Goal: Task Accomplishment & Management: Use online tool/utility

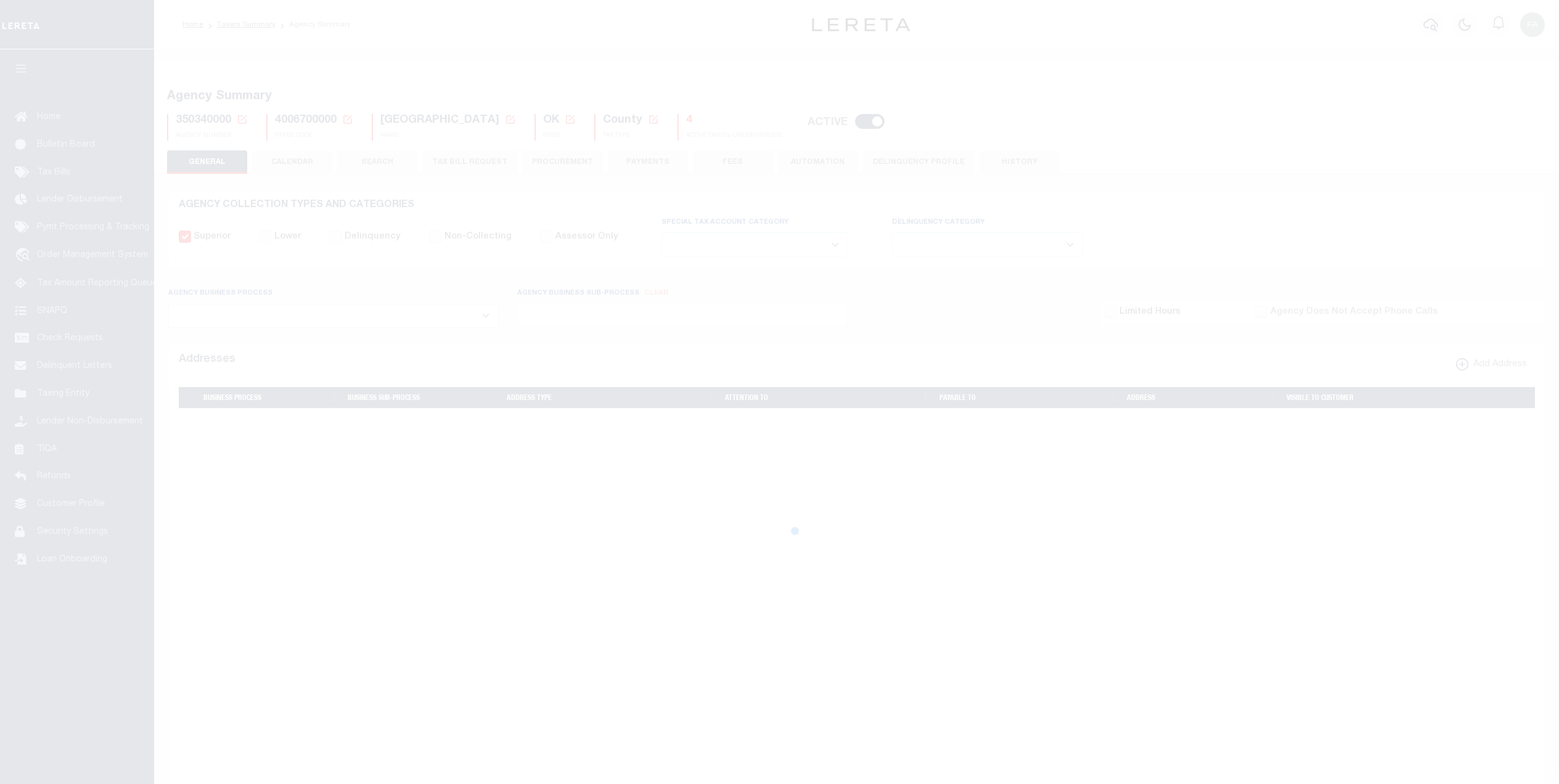
select select
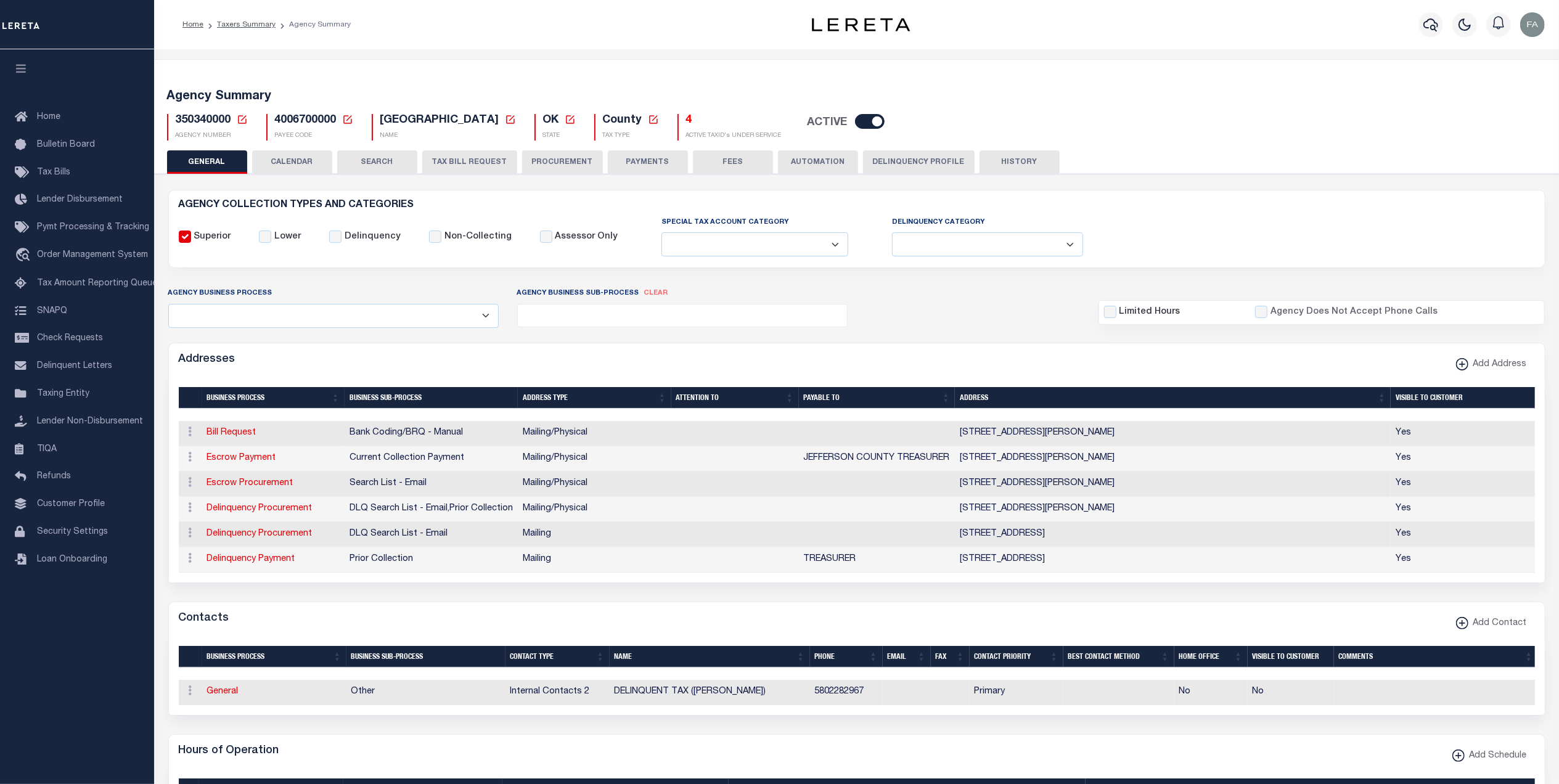
click at [425, 339] on form "AGENCY COLLECTION TYPES AND CATEGORIES Superior Lower Delinquency Non-Collectin…" at bounding box center [856, 724] width 1377 height 1069
click at [286, 155] on button "CALENDAR" at bounding box center [292, 162] width 80 height 23
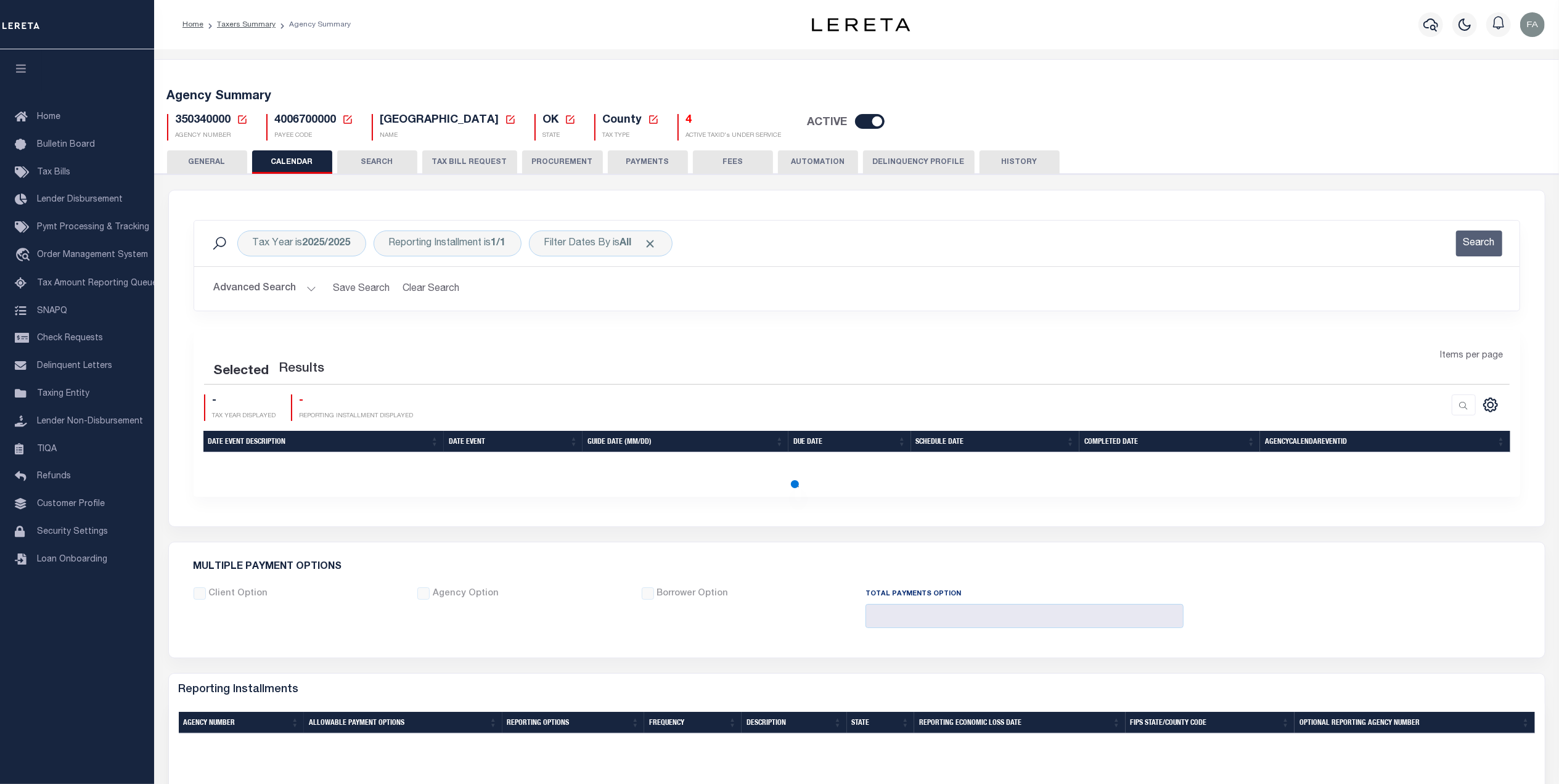
checkbox input "false"
type input "1"
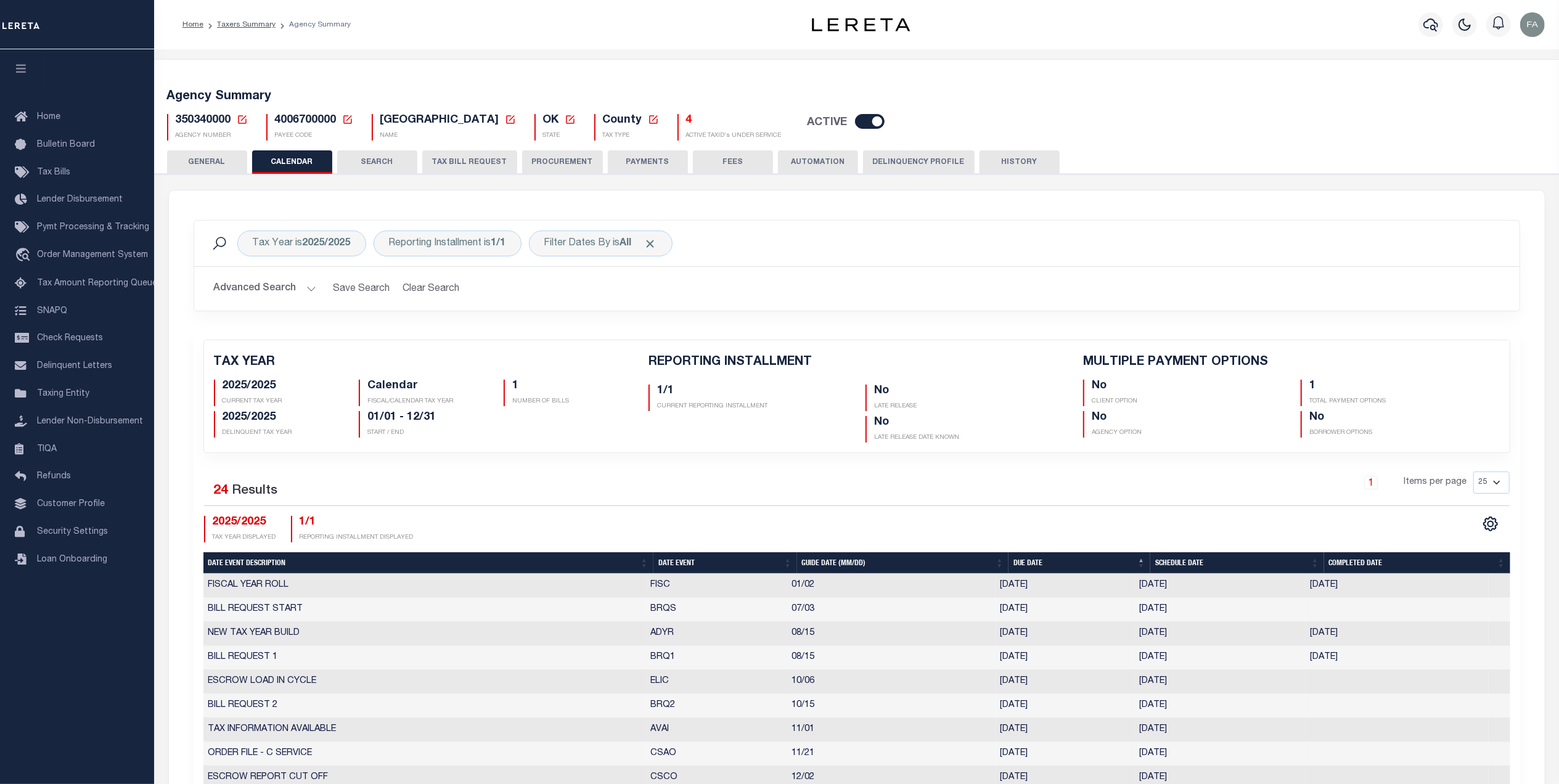
drag, startPoint x: 1196, startPoint y: 656, endPoint x: 1102, endPoint y: 666, distance: 94.5
click at [1102, 666] on tr "BILL REQUEST 1 BRQ1 08/15 08/15/2025 08/08/2025 08/08/2025 3887740" at bounding box center [856, 657] width 1307 height 24
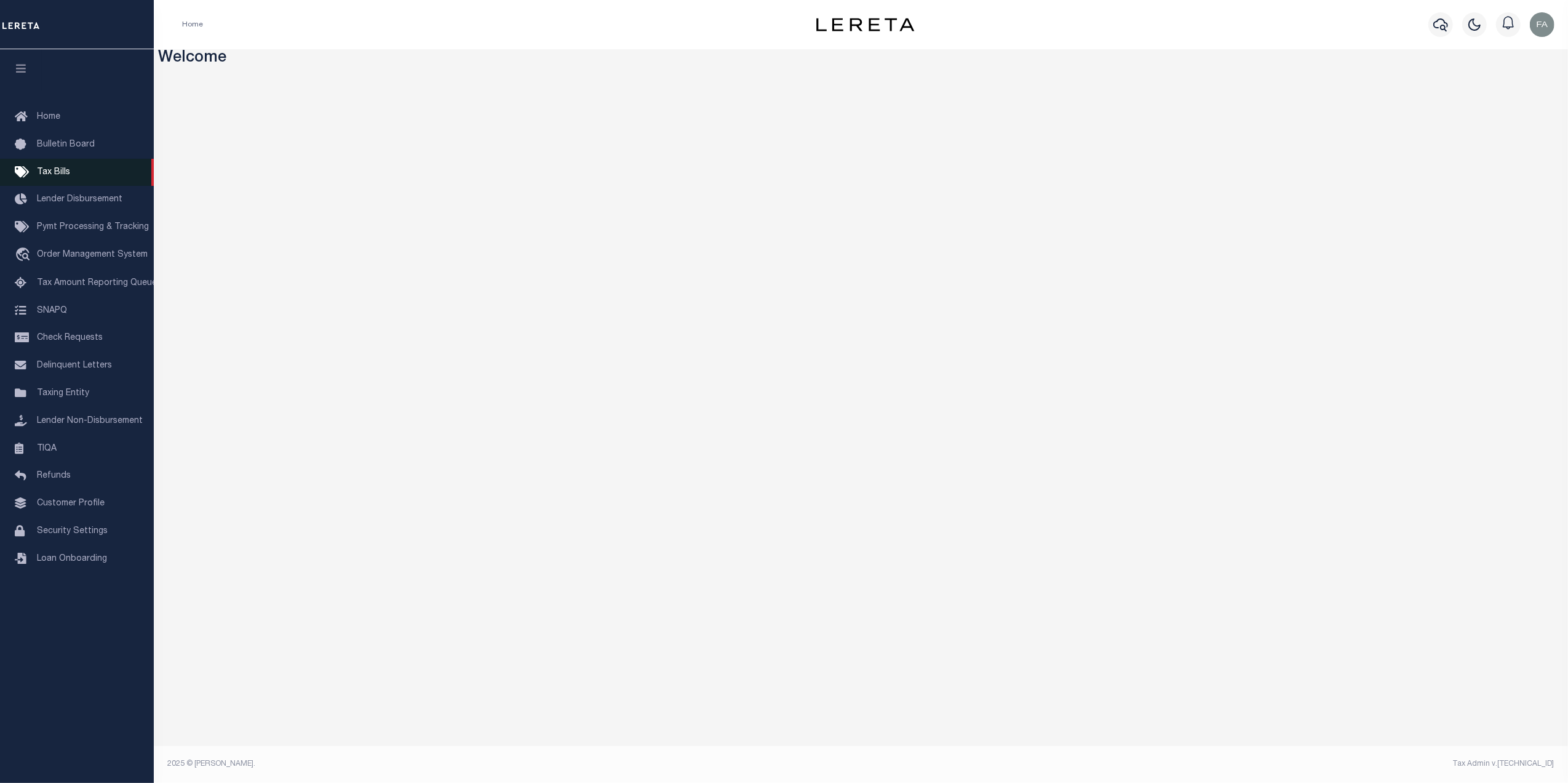
click at [99, 171] on link "Tax Bills" at bounding box center [77, 173] width 154 height 27
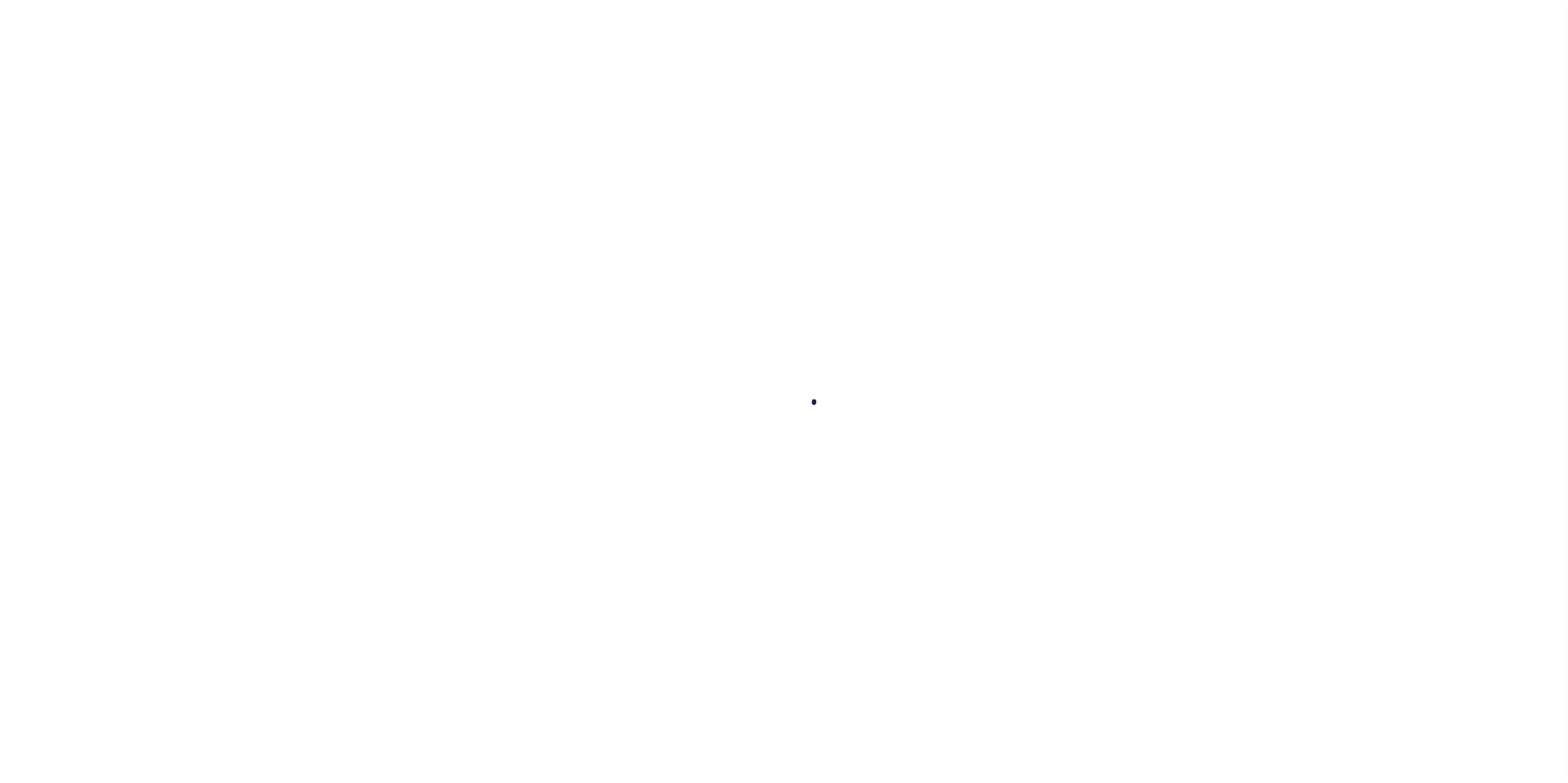
select select
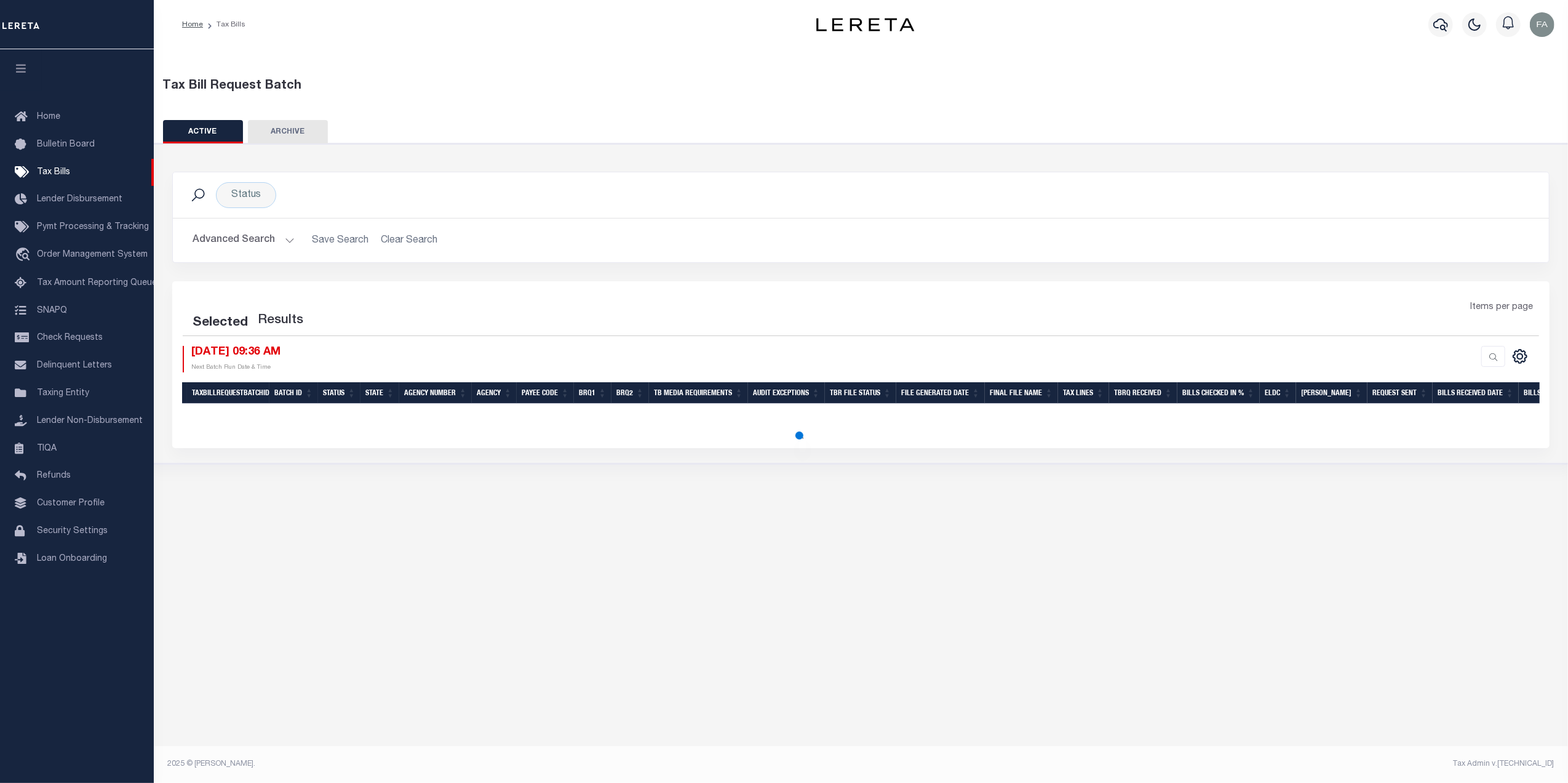
click at [260, 243] on button "Advanced Search" at bounding box center [243, 240] width 102 height 24
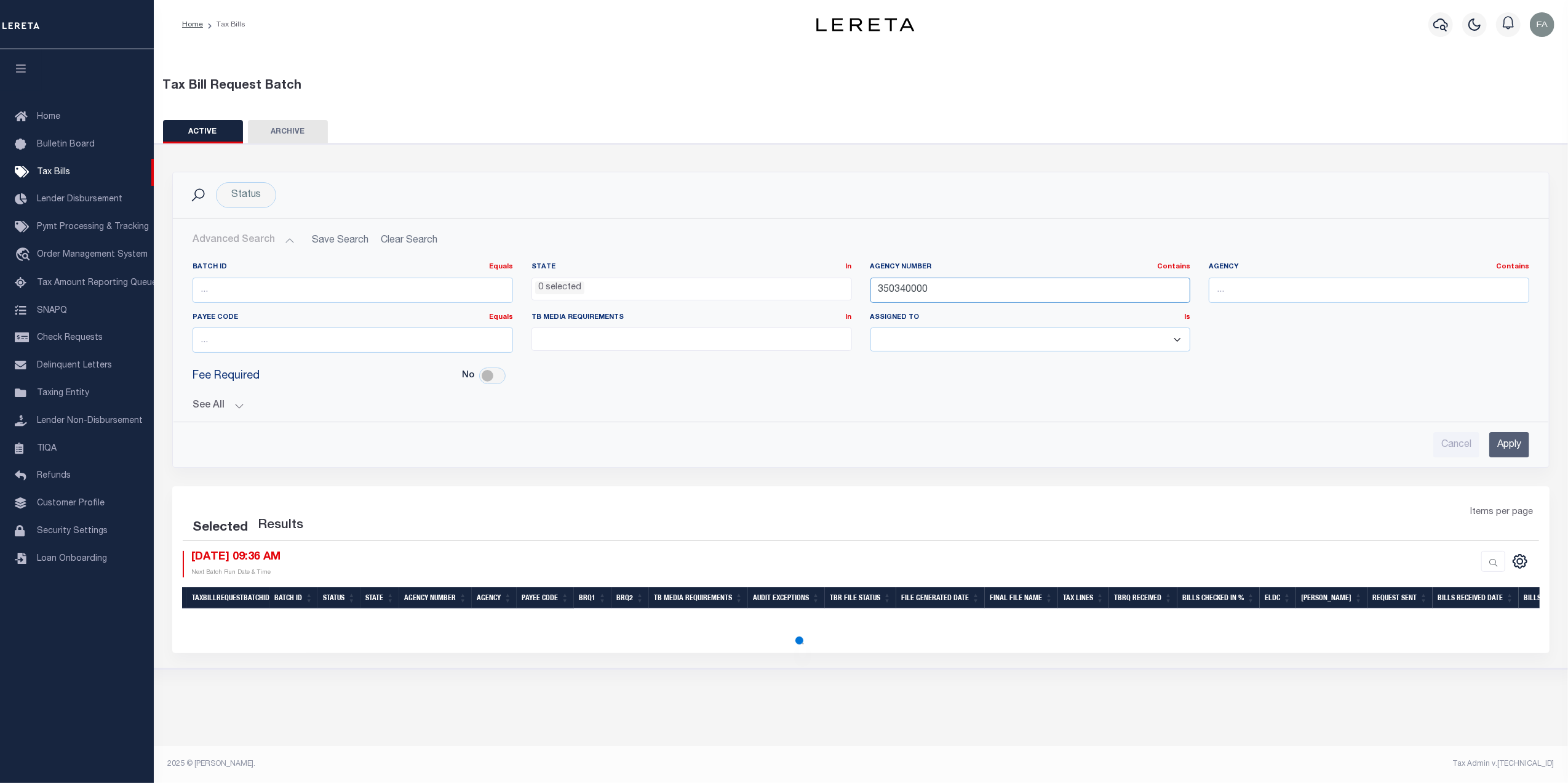
click at [973, 296] on input "350340000" at bounding box center [1031, 290] width 321 height 25
paste input "text"
click at [1311, 350] on div "Batch ID Equals Equals Is Not Equal To Is Greater Than Is Less Than State In In…" at bounding box center [860, 312] width 1355 height 100
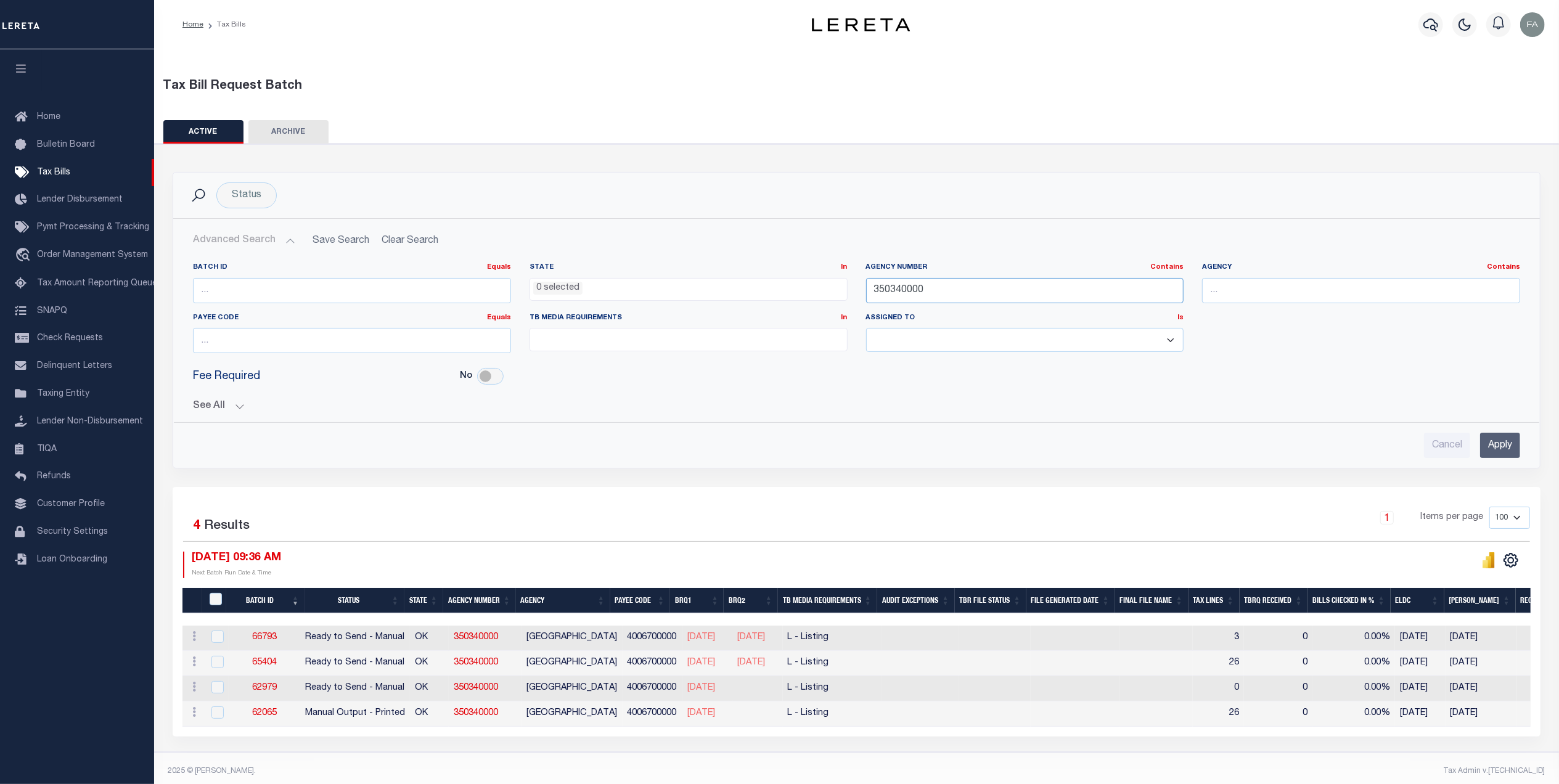
click at [1049, 293] on input "350340000" at bounding box center [1025, 290] width 318 height 25
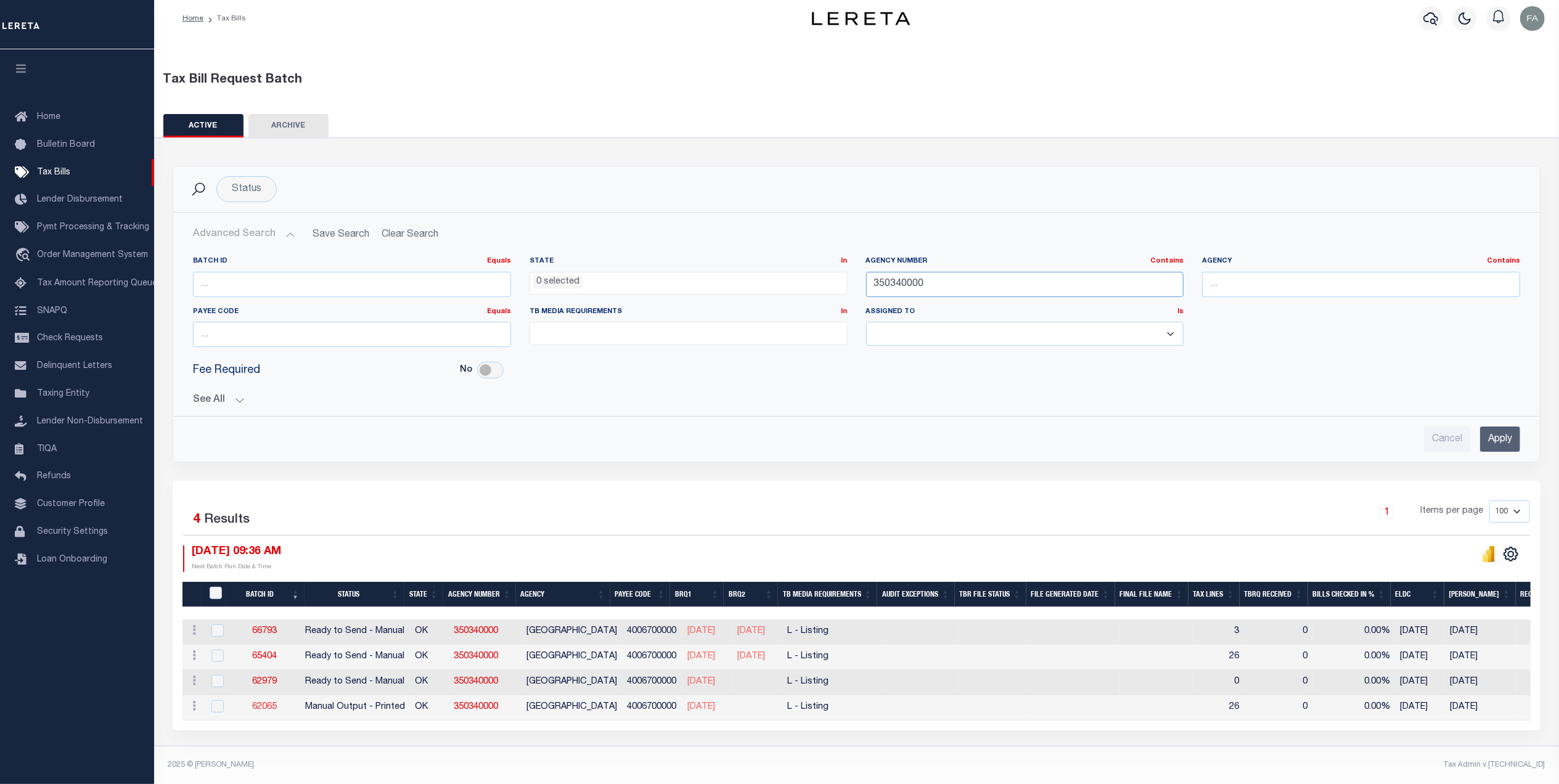
type input "350340000"
click at [273, 702] on link "62065" at bounding box center [264, 706] width 25 height 9
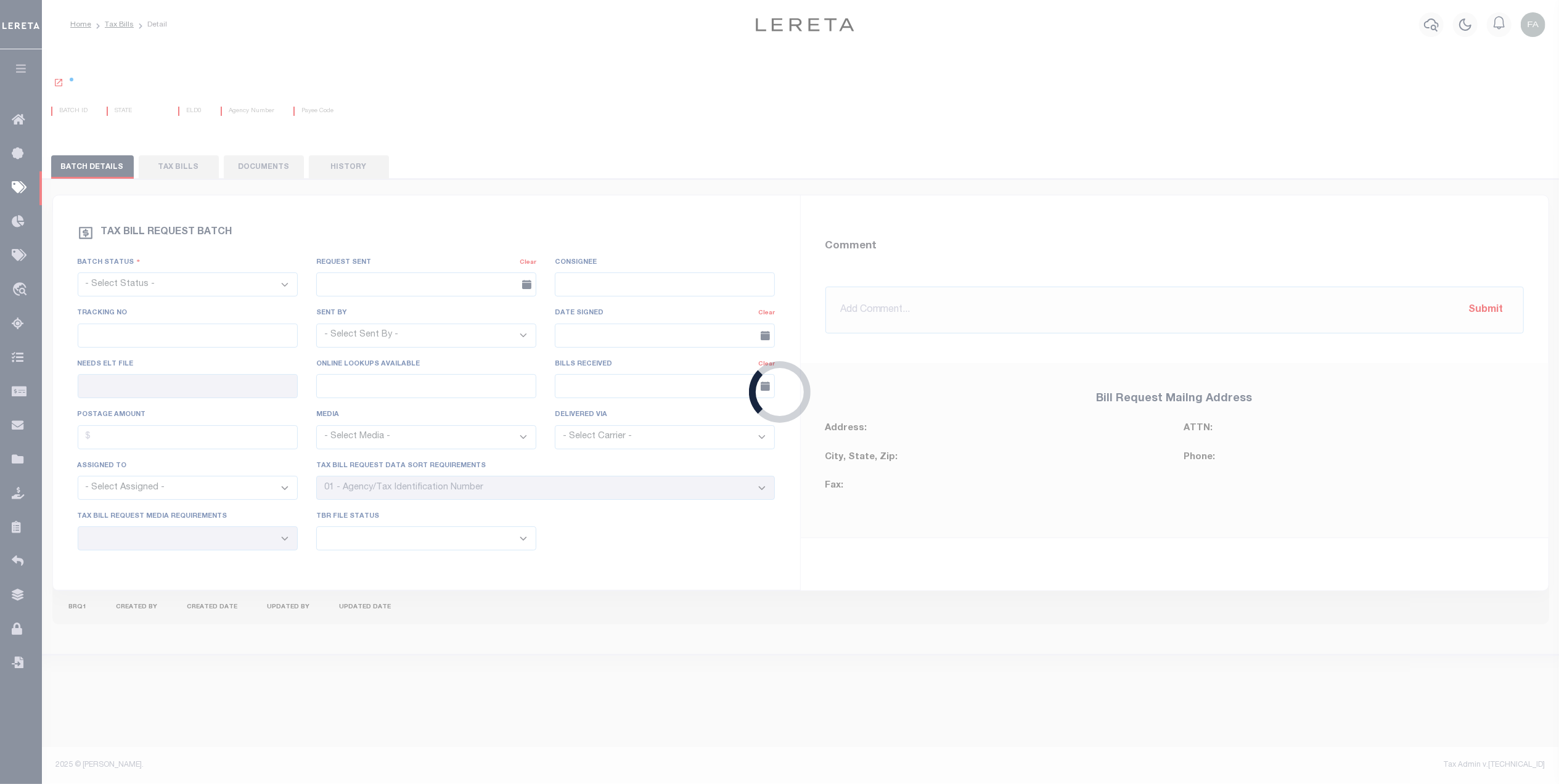
select select "PRT"
type input "No"
type input "Yes"
select select "29"
select select "20"
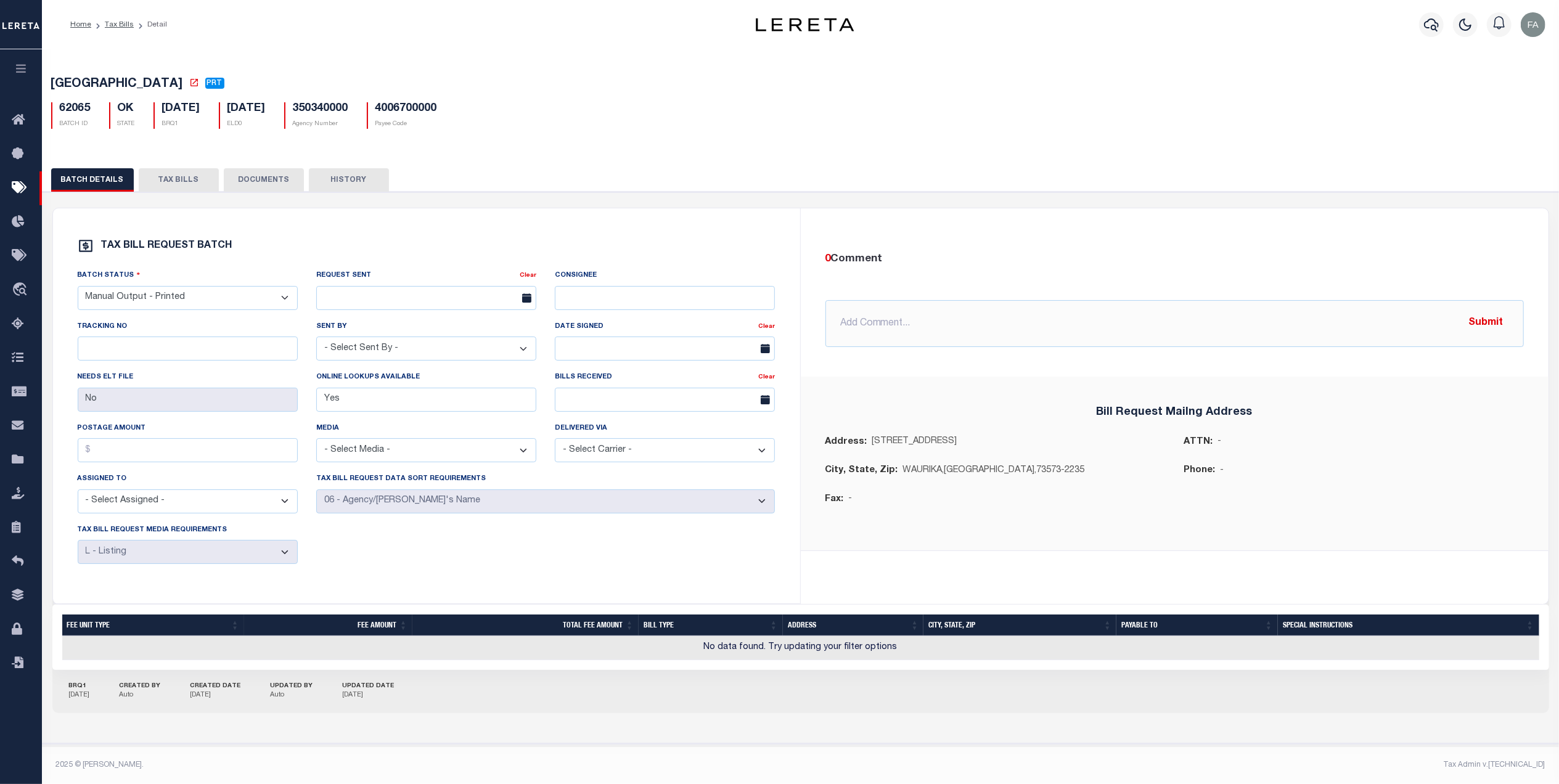
click at [159, 188] on button "TAX BILLS" at bounding box center [179, 180] width 80 height 23
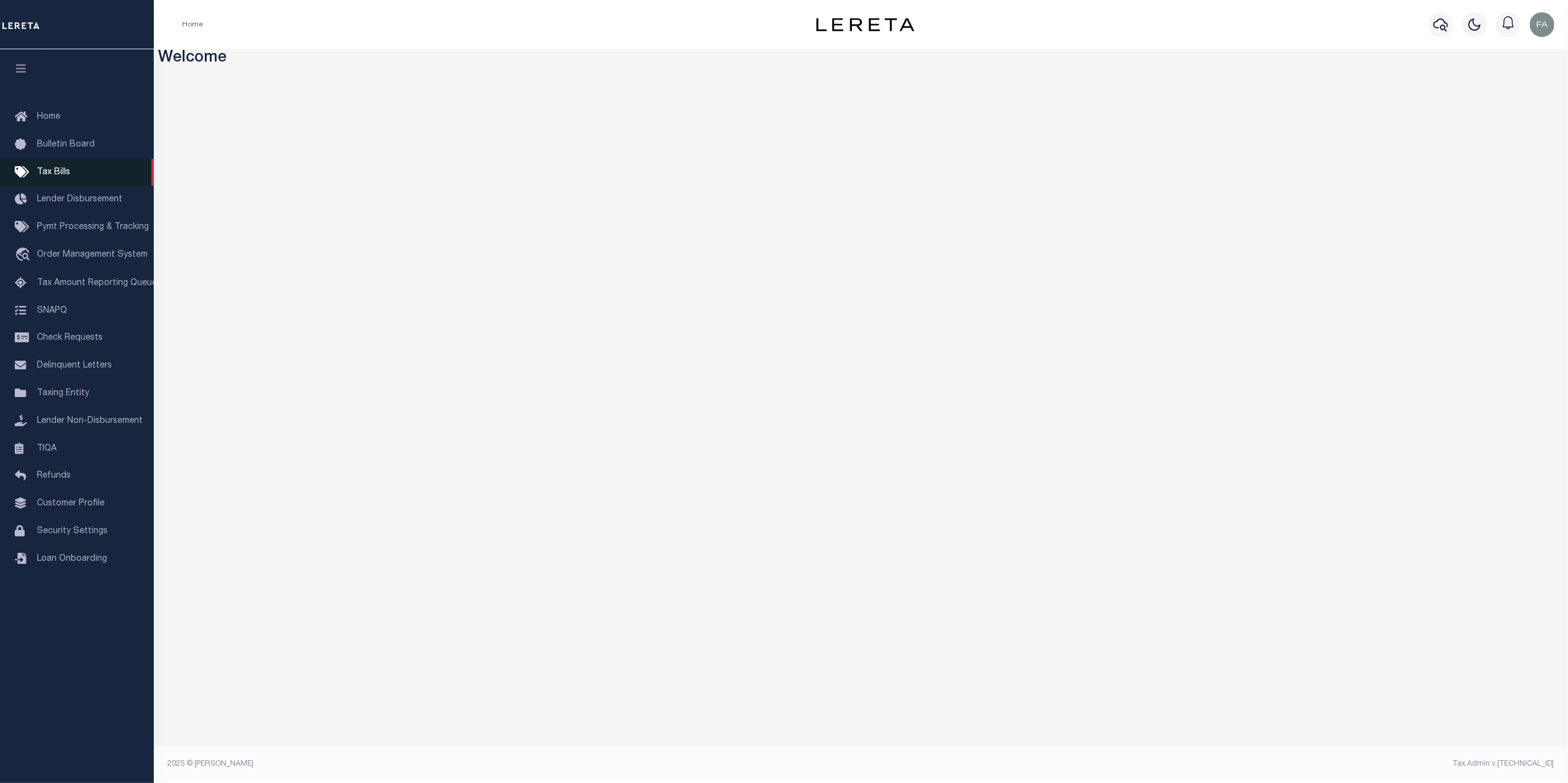
click at [84, 165] on link "Tax Bills" at bounding box center [77, 173] width 154 height 27
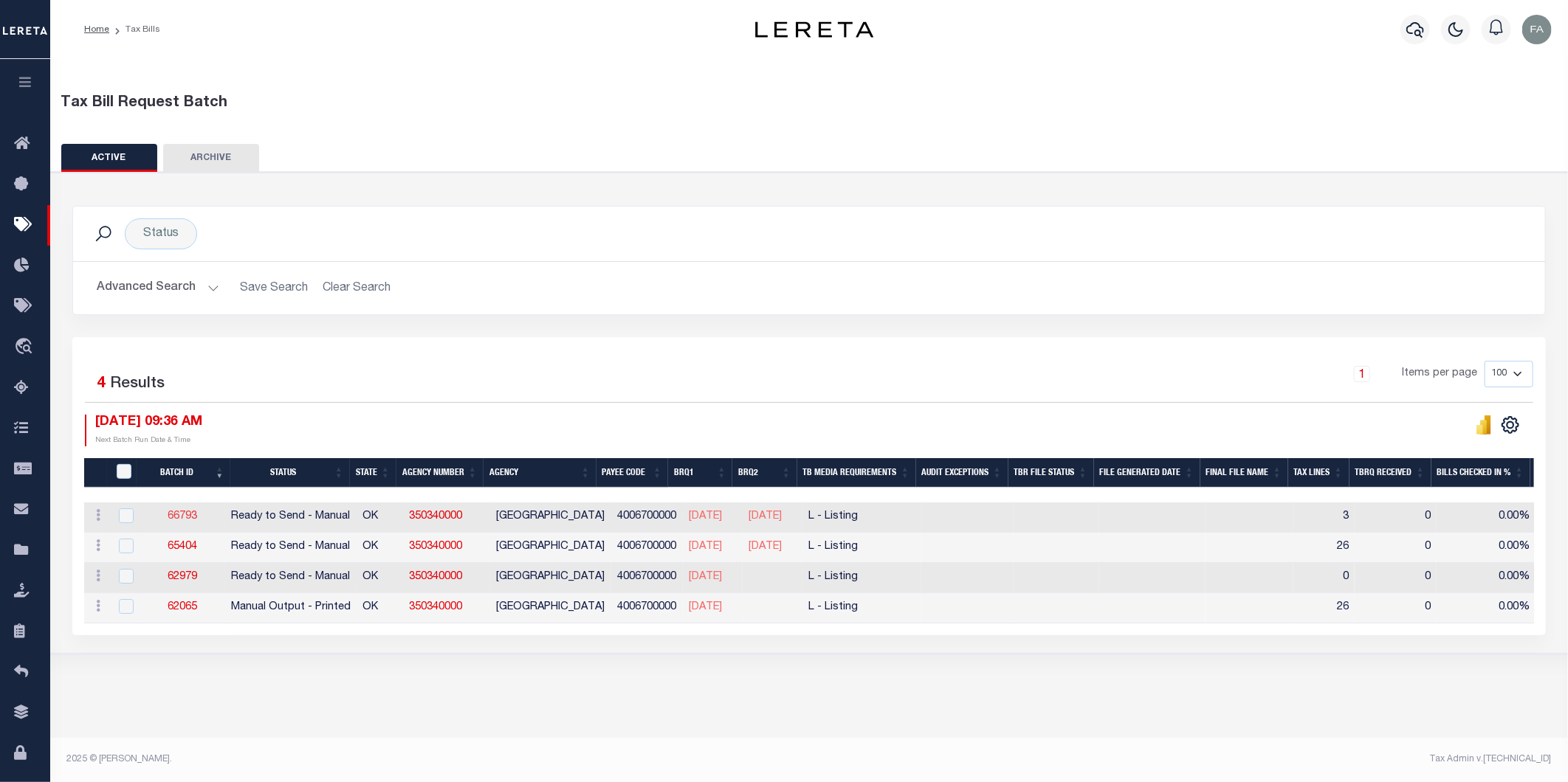
click at [186, 517] on link "66793" at bounding box center [183, 516] width 30 height 11
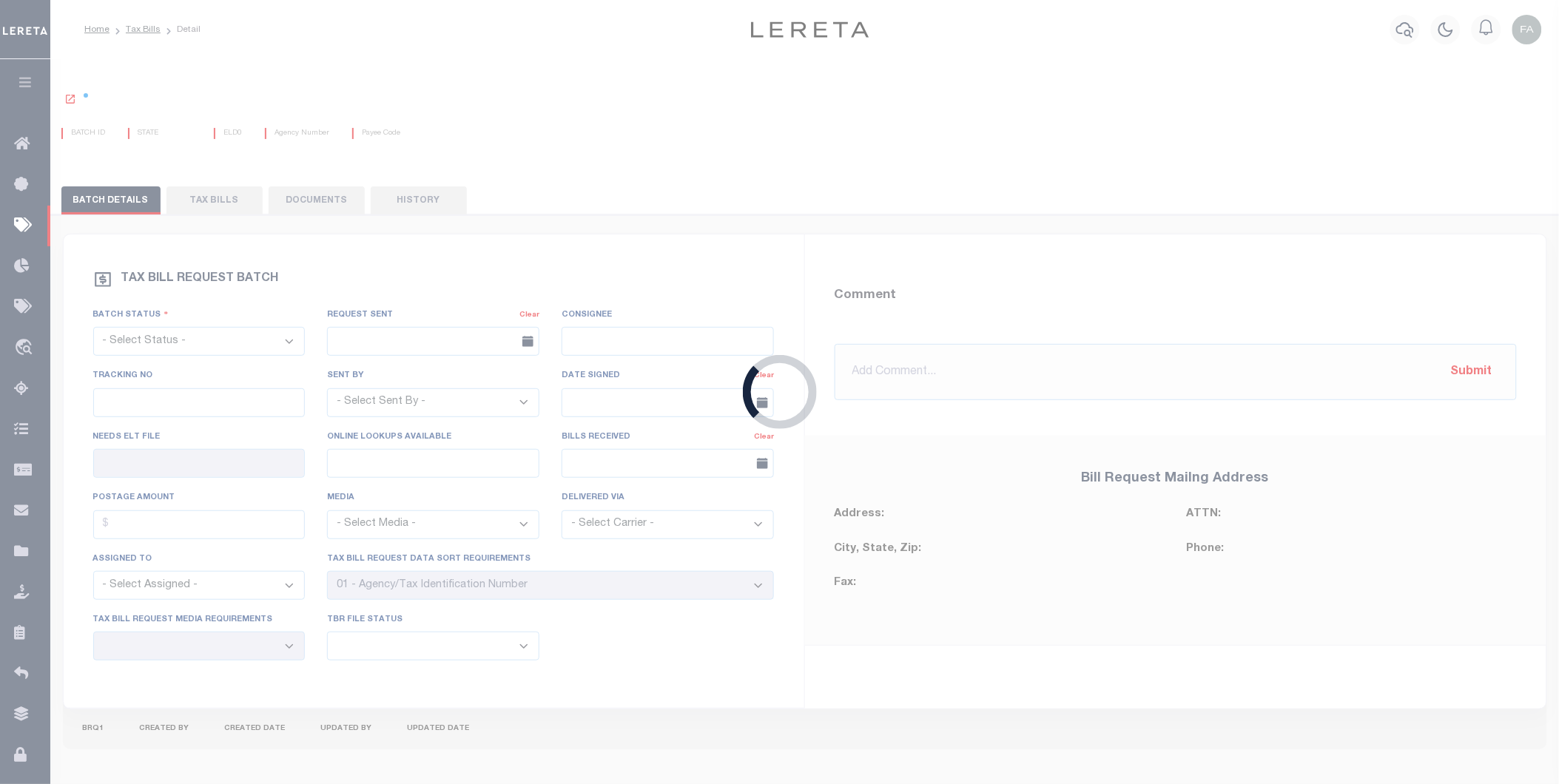
select select "RTS"
type input "No"
type input "Yes"
select select "29"
select select "20"
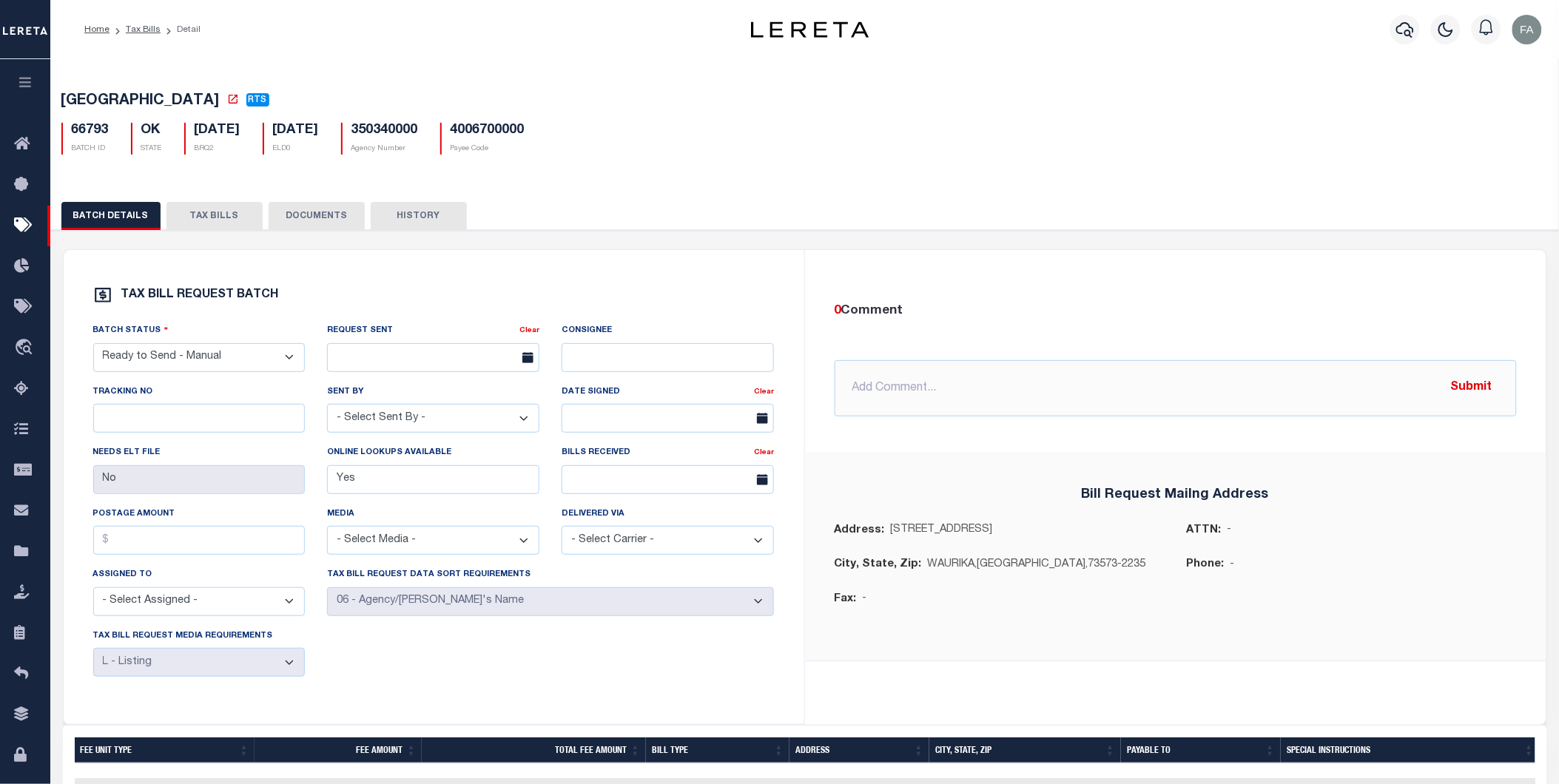
click at [225, 220] on button "TAX BILLS" at bounding box center [214, 216] width 96 height 28
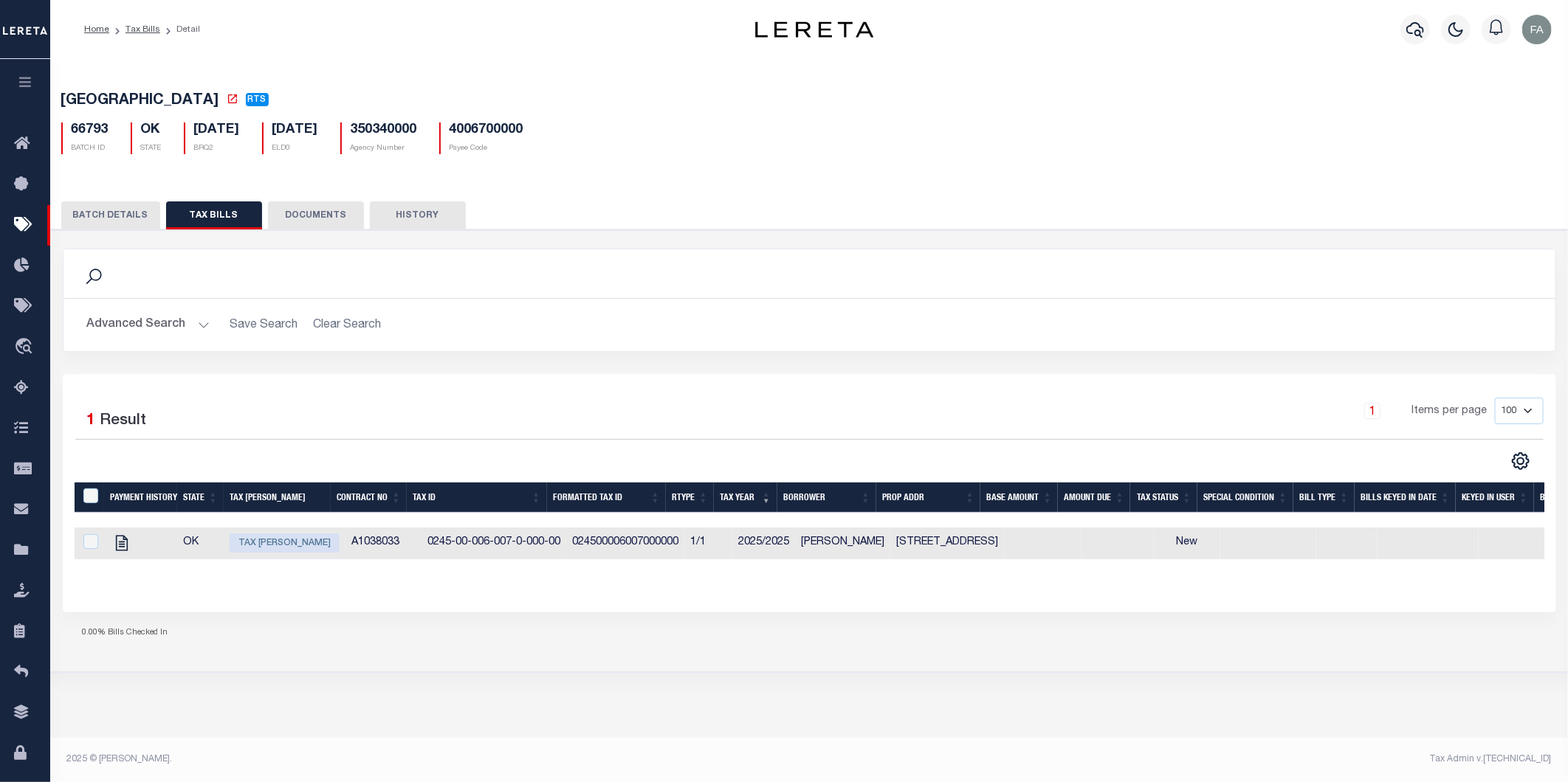
click at [114, 220] on button "BATCH DETAILS" at bounding box center [110, 215] width 99 height 28
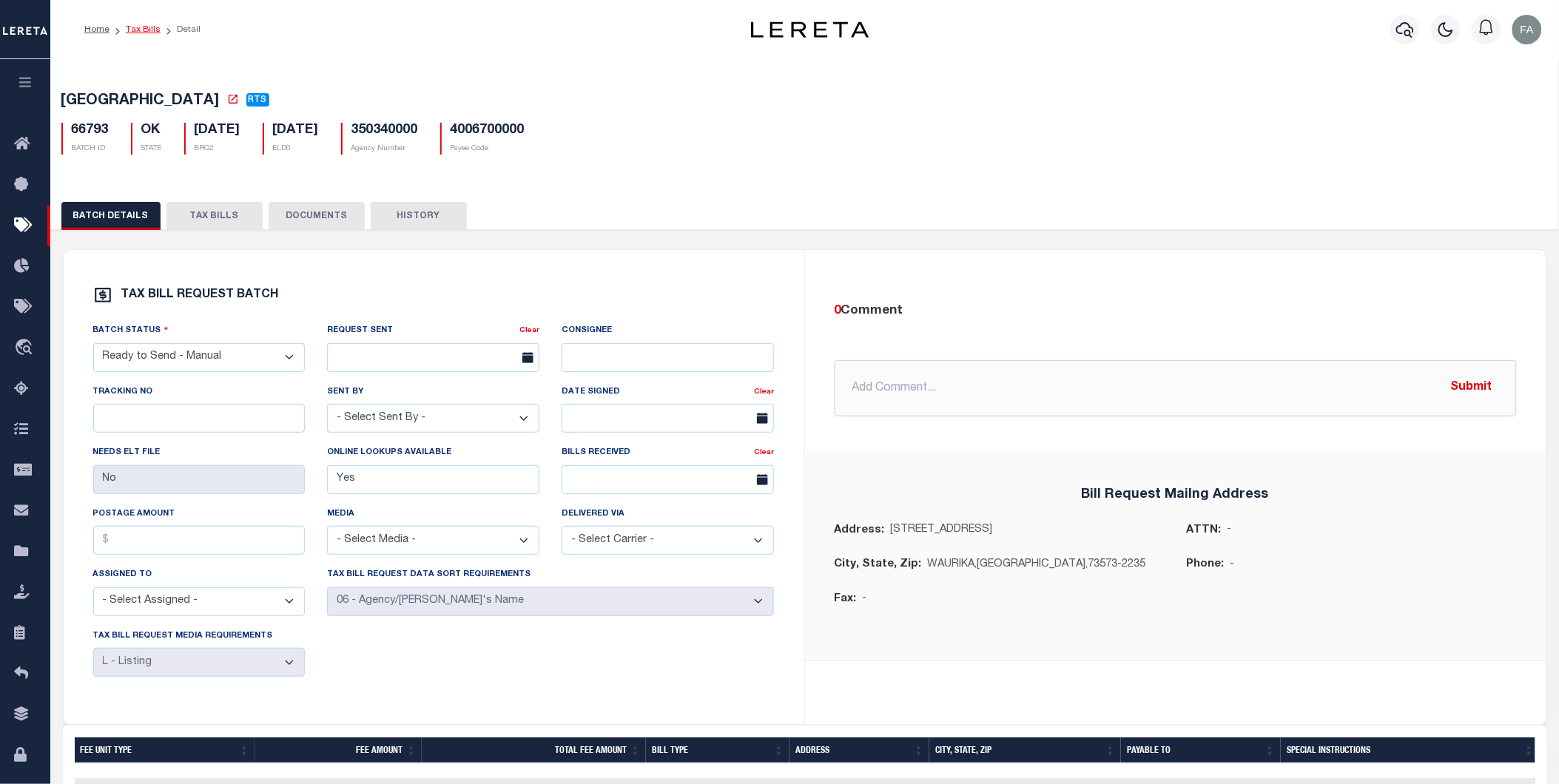
click at [131, 26] on link "Tax Bills" at bounding box center [143, 30] width 35 height 9
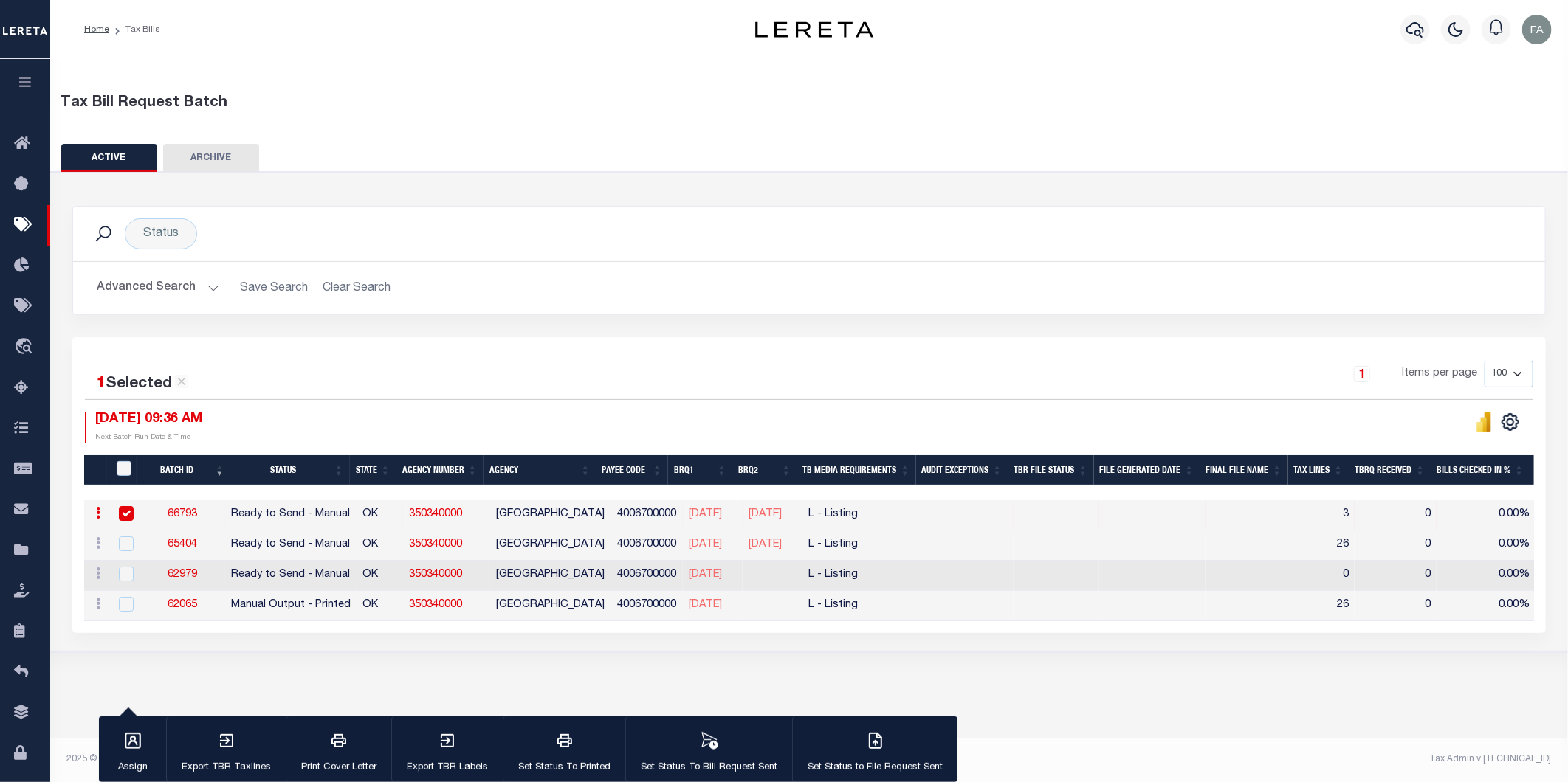
click at [1126, 718] on div "Tax Bill Request Batch ACTIVE ARCHIVE HISTORY In 1" at bounding box center [809, 411] width 1518 height 704
click at [1198, 406] on div "1 Selected 4 Results 1 Items per page 100 200 500 1000 10/08/2025 09:36 AM Next…" at bounding box center [809, 402] width 1472 height 83
click at [860, 261] on hr at bounding box center [809, 261] width 1472 height 1
click at [716, 126] on div "Tax Bill Request Batch ACTIVE ARCHIVE HISTORY In In" at bounding box center [810, 354] width 1533 height 597
click at [32, 76] on button "button" at bounding box center [25, 84] width 50 height 50
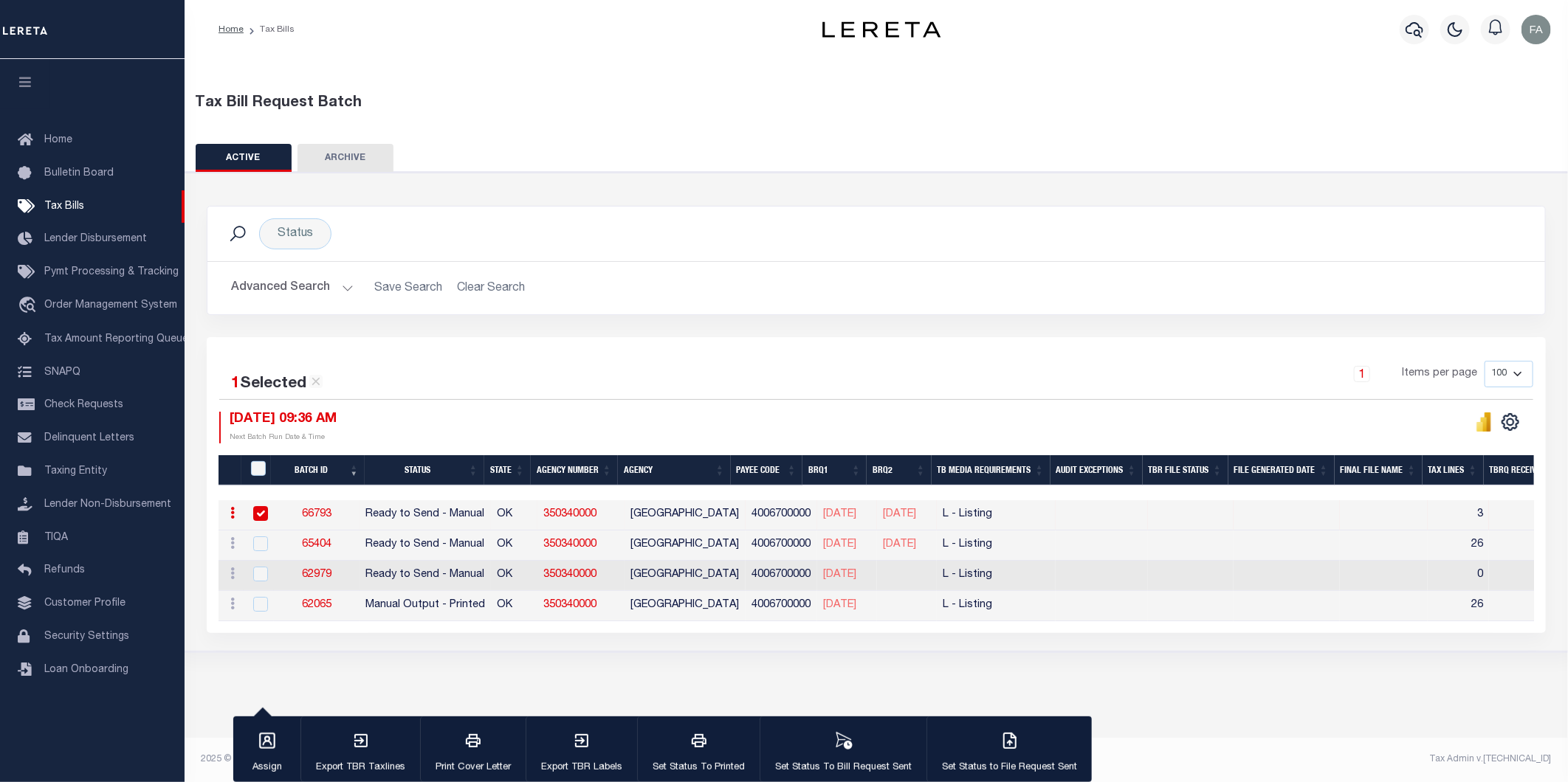
click at [269, 281] on button "Advanced Search" at bounding box center [292, 288] width 123 height 29
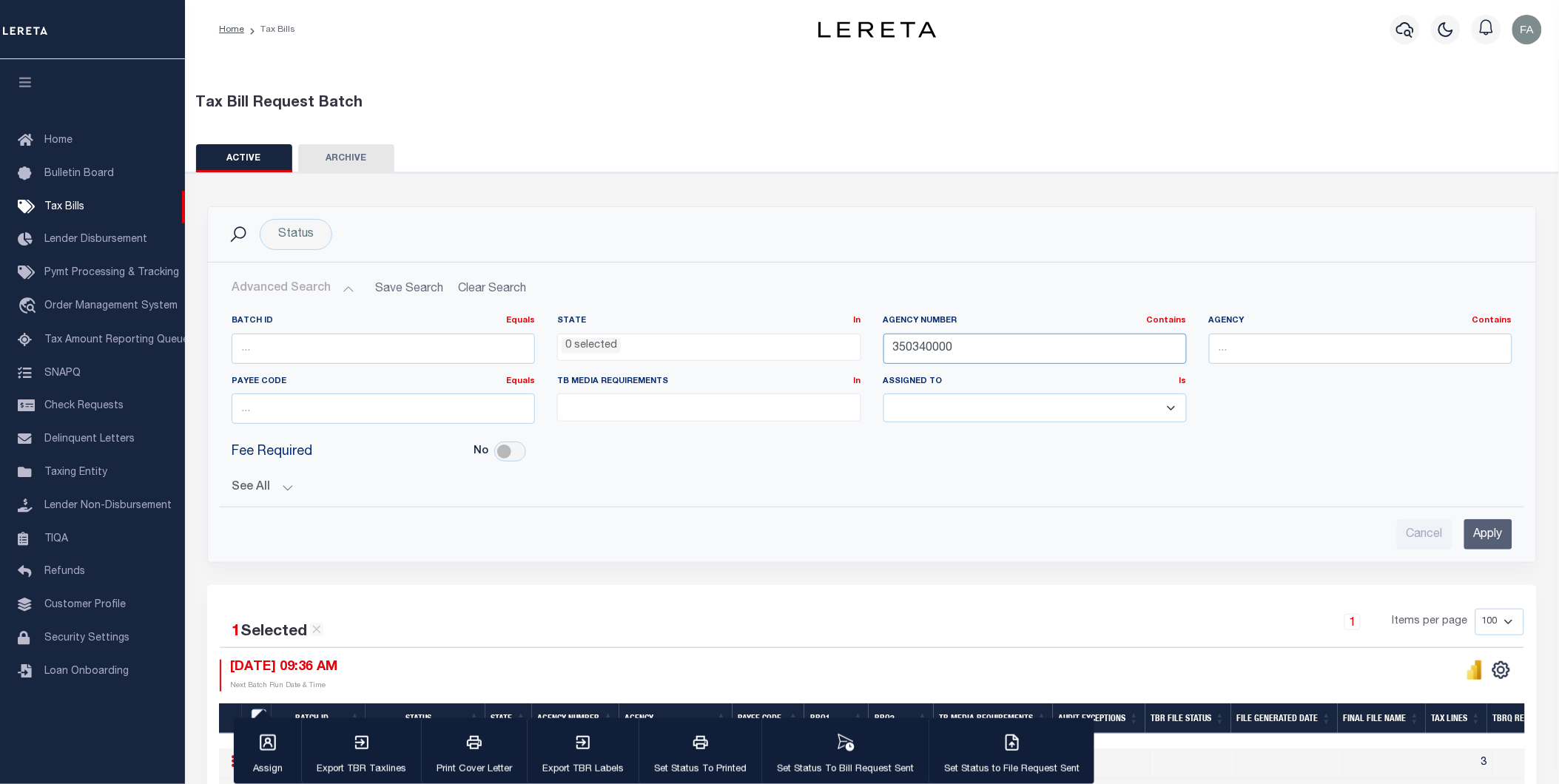
click at [934, 337] on input "350340000" at bounding box center [1035, 349] width 303 height 31
paste input "42091"
type input "420910000"
click at [1489, 548] on input "Apply" at bounding box center [1488, 534] width 48 height 31
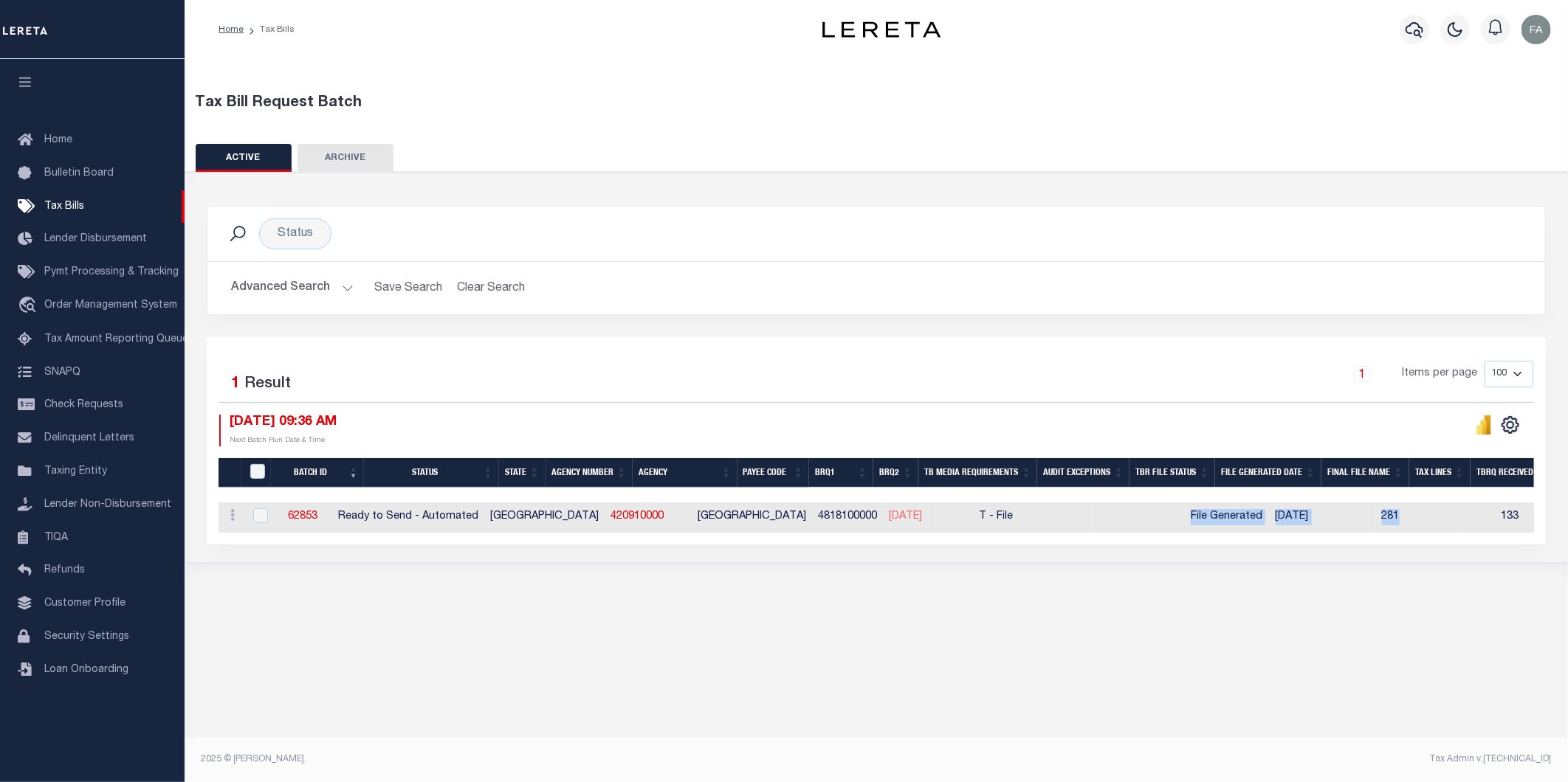
drag, startPoint x: 1195, startPoint y: 518, endPoint x: 1377, endPoint y: 552, distance: 185.1
click at [1417, 517] on tr "ACTIONS Delete 62853 Ready to Send - Automated TX 420910000 GRAYSON COUNTY 4818…" at bounding box center [1430, 517] width 2422 height 30
click at [1353, 585] on div "Tax Bill Request Batch ACTIVE ARCHIVE HISTORY Search" at bounding box center [876, 334] width 1384 height 550
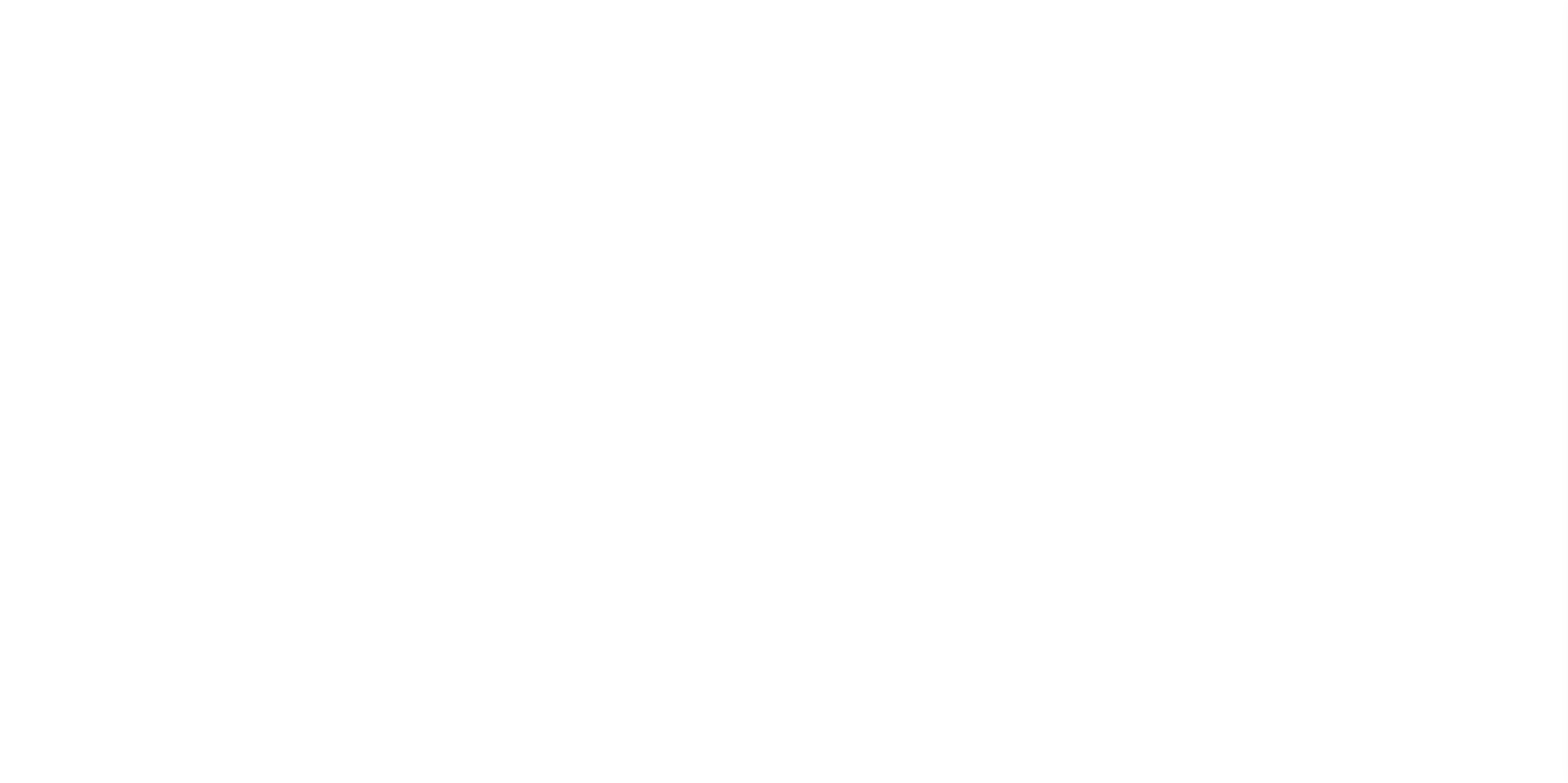
select select "200"
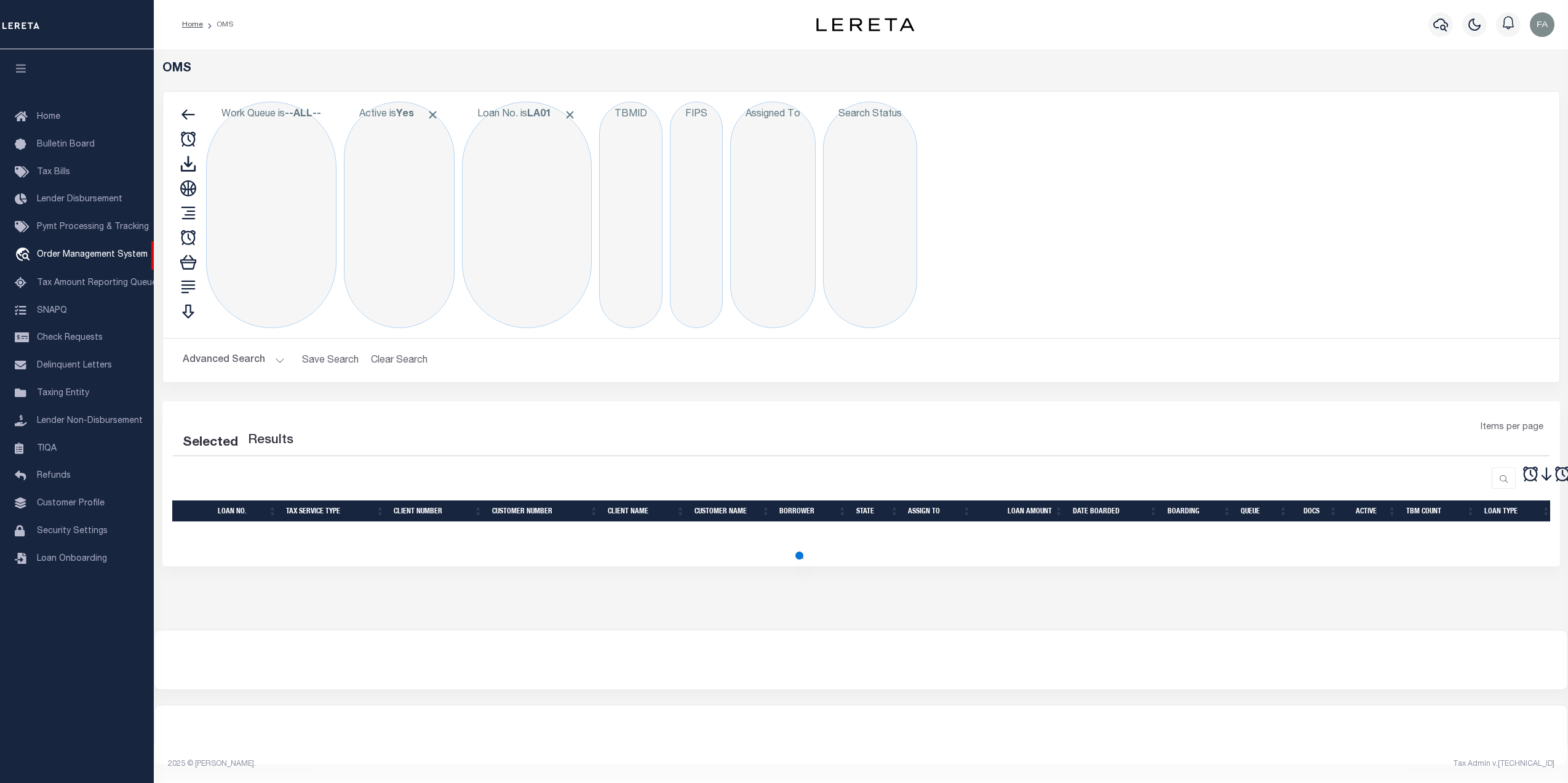
select select "200"
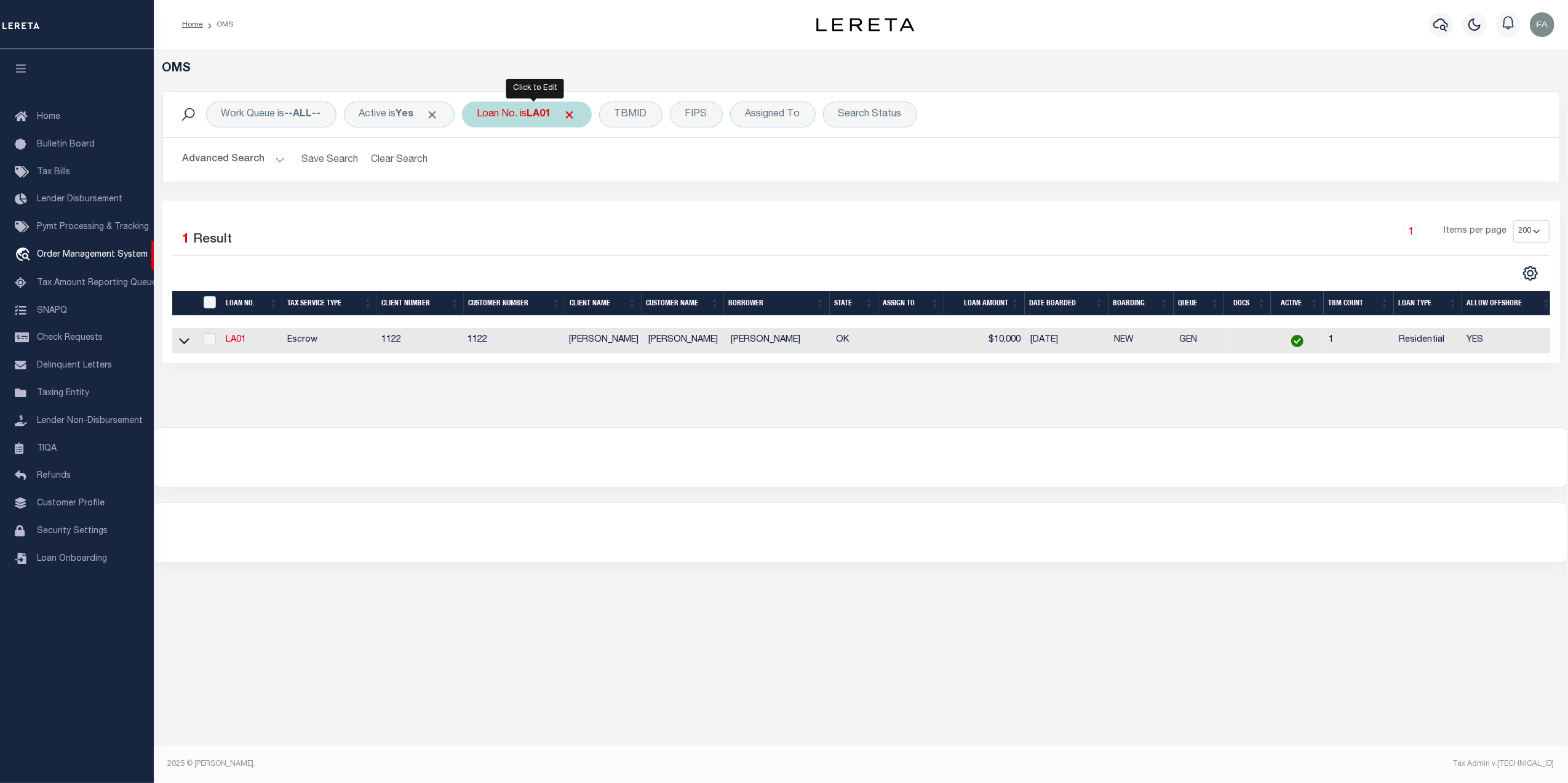
click at [550, 122] on div "Loan No. is LA01" at bounding box center [526, 115] width 130 height 26
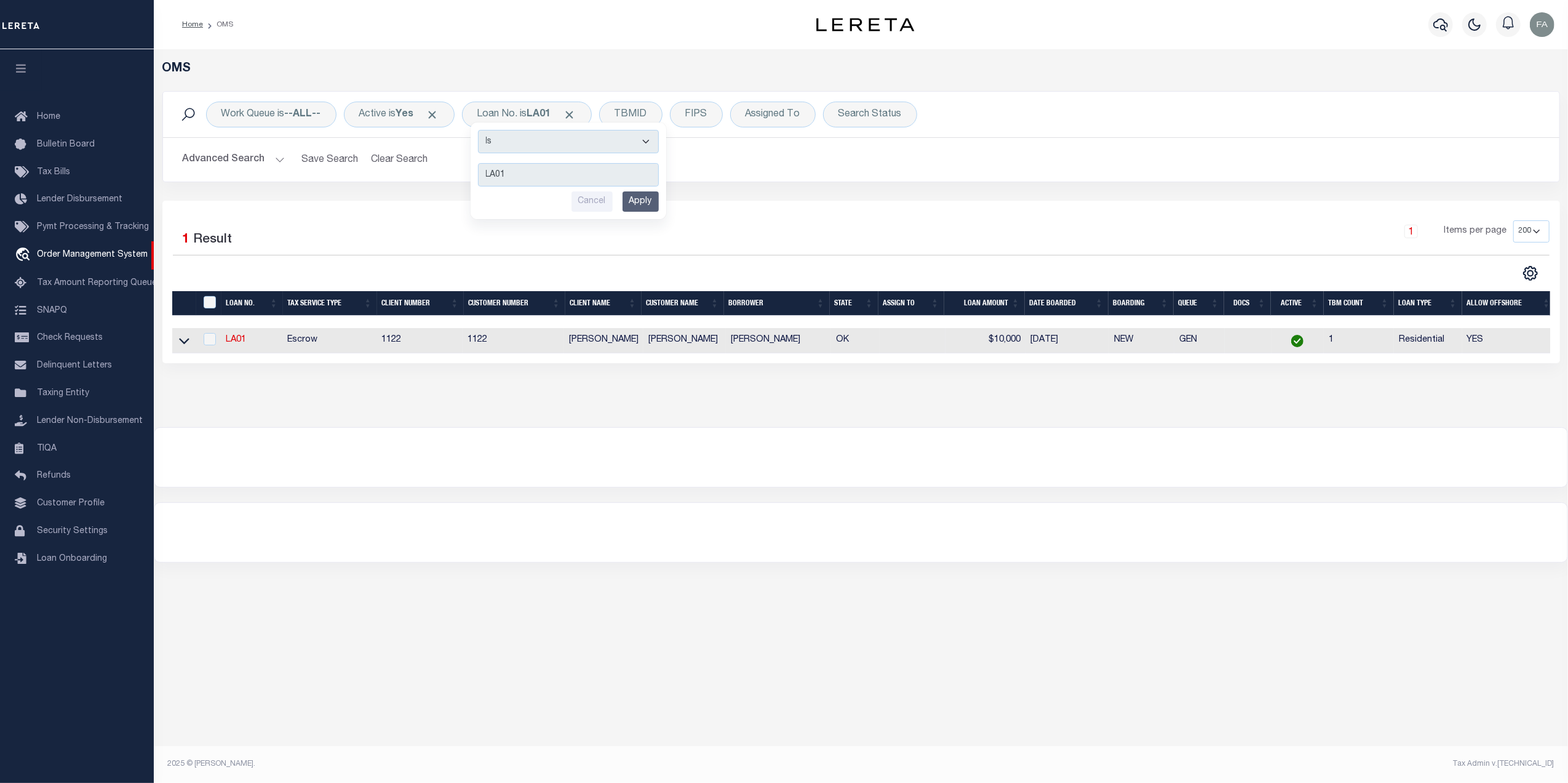
click at [188, 347] on icon at bounding box center [184, 340] width 10 height 13
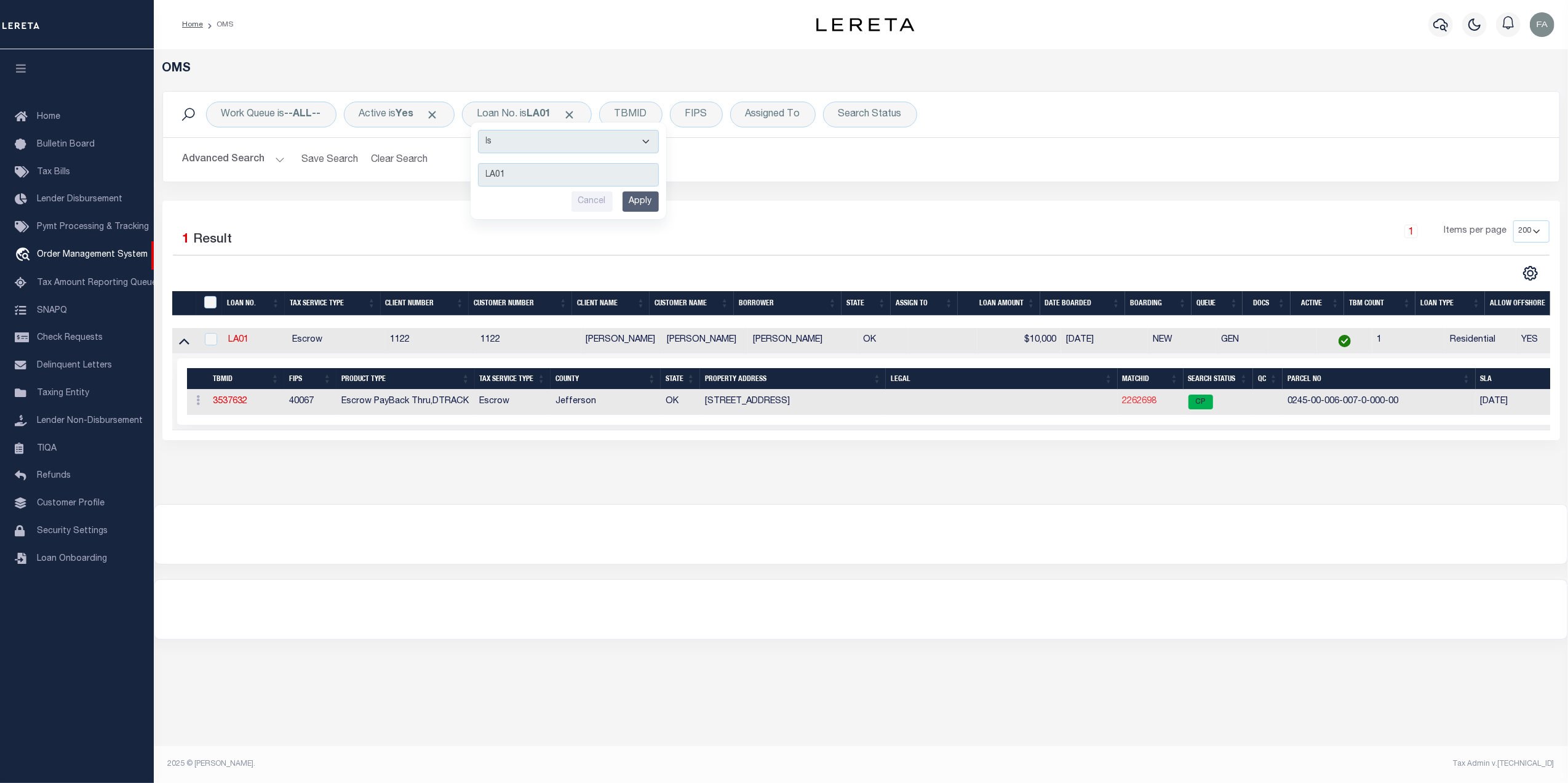
click at [1131, 405] on link "2262698" at bounding box center [1140, 401] width 34 height 9
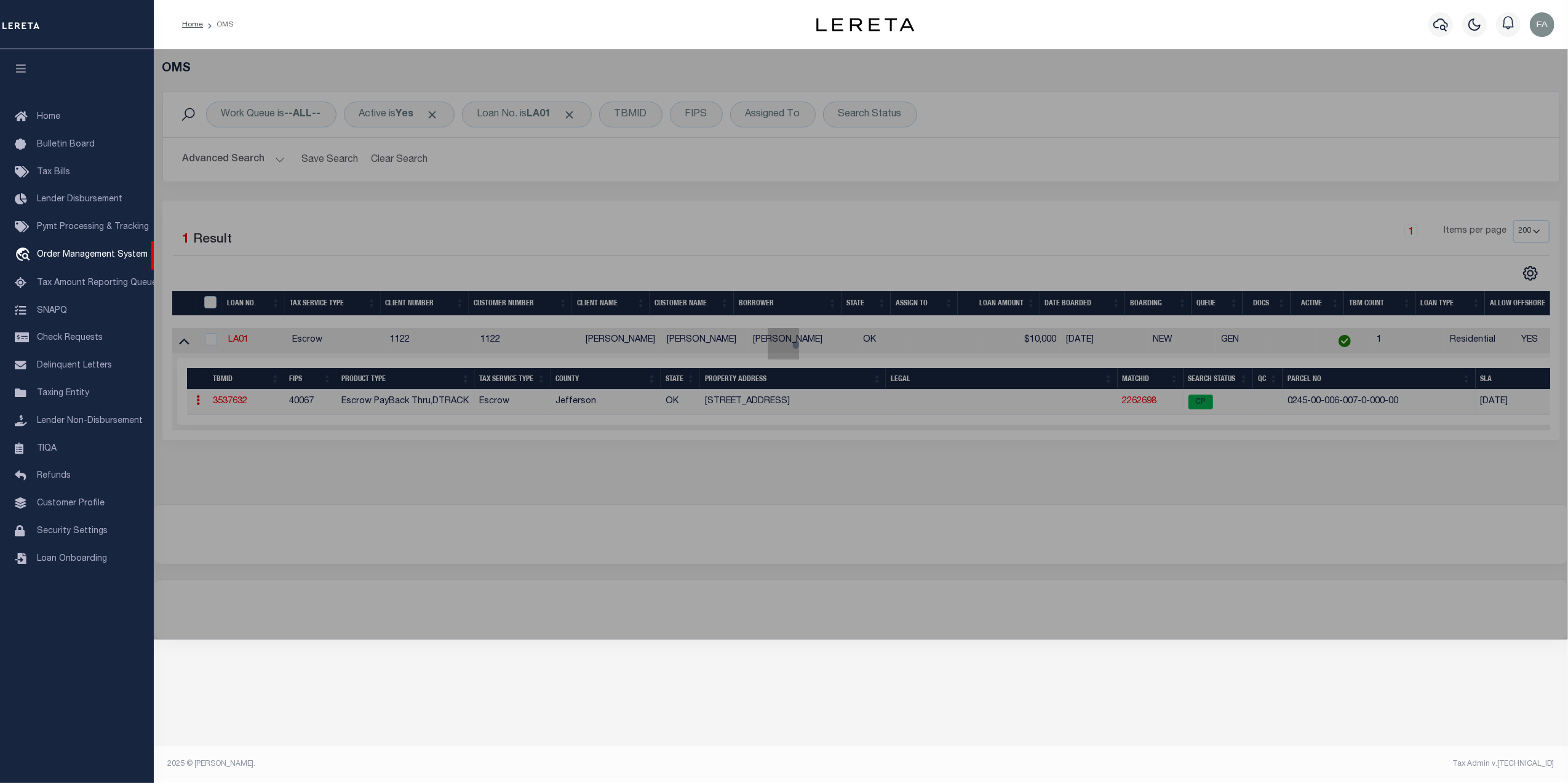
checkbox input "false"
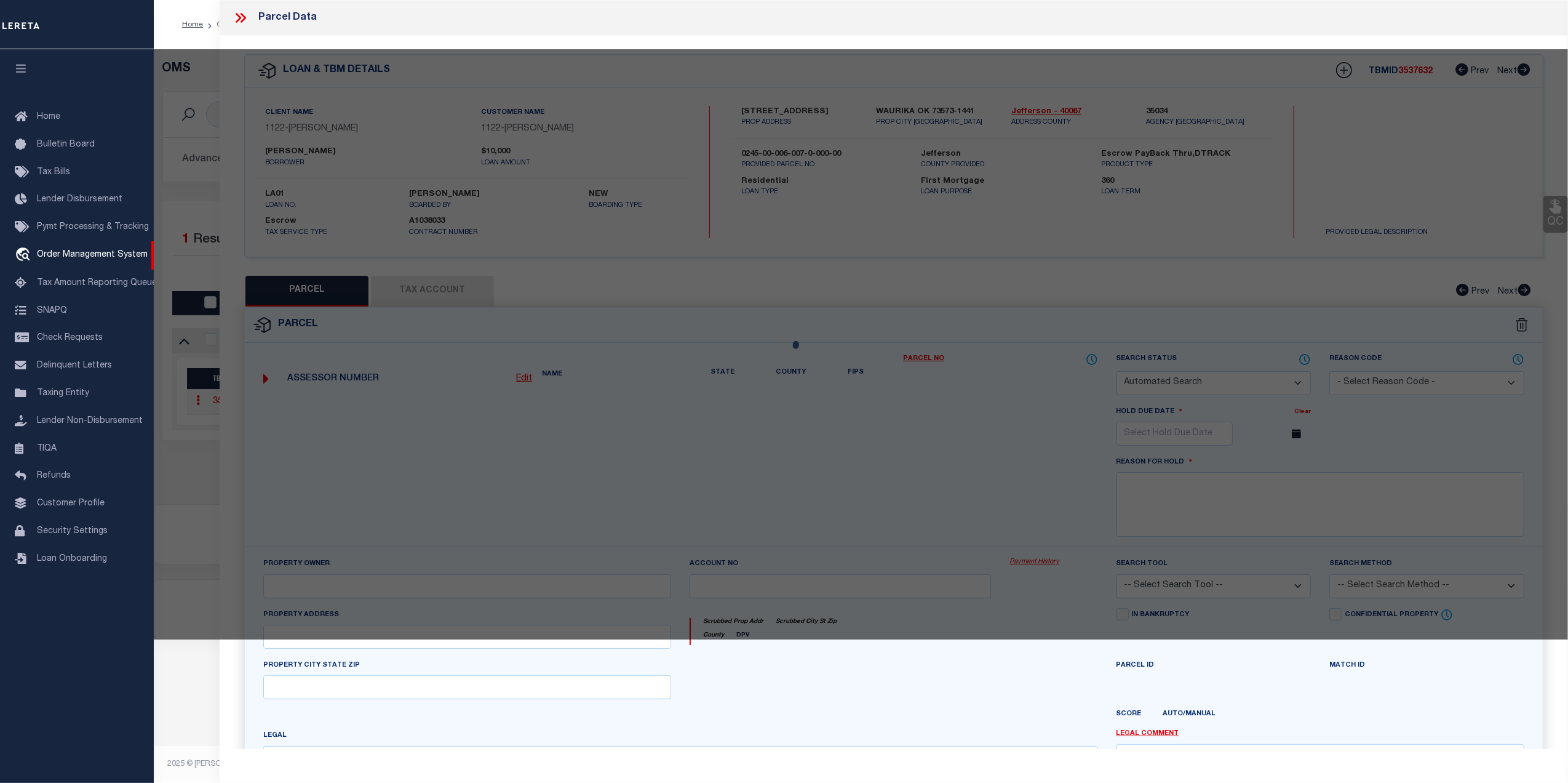
select select "CP"
type input "[PERSON_NAME]"
select select "ATL"
select select "ADD"
type input "[STREET_ADDRESS]"
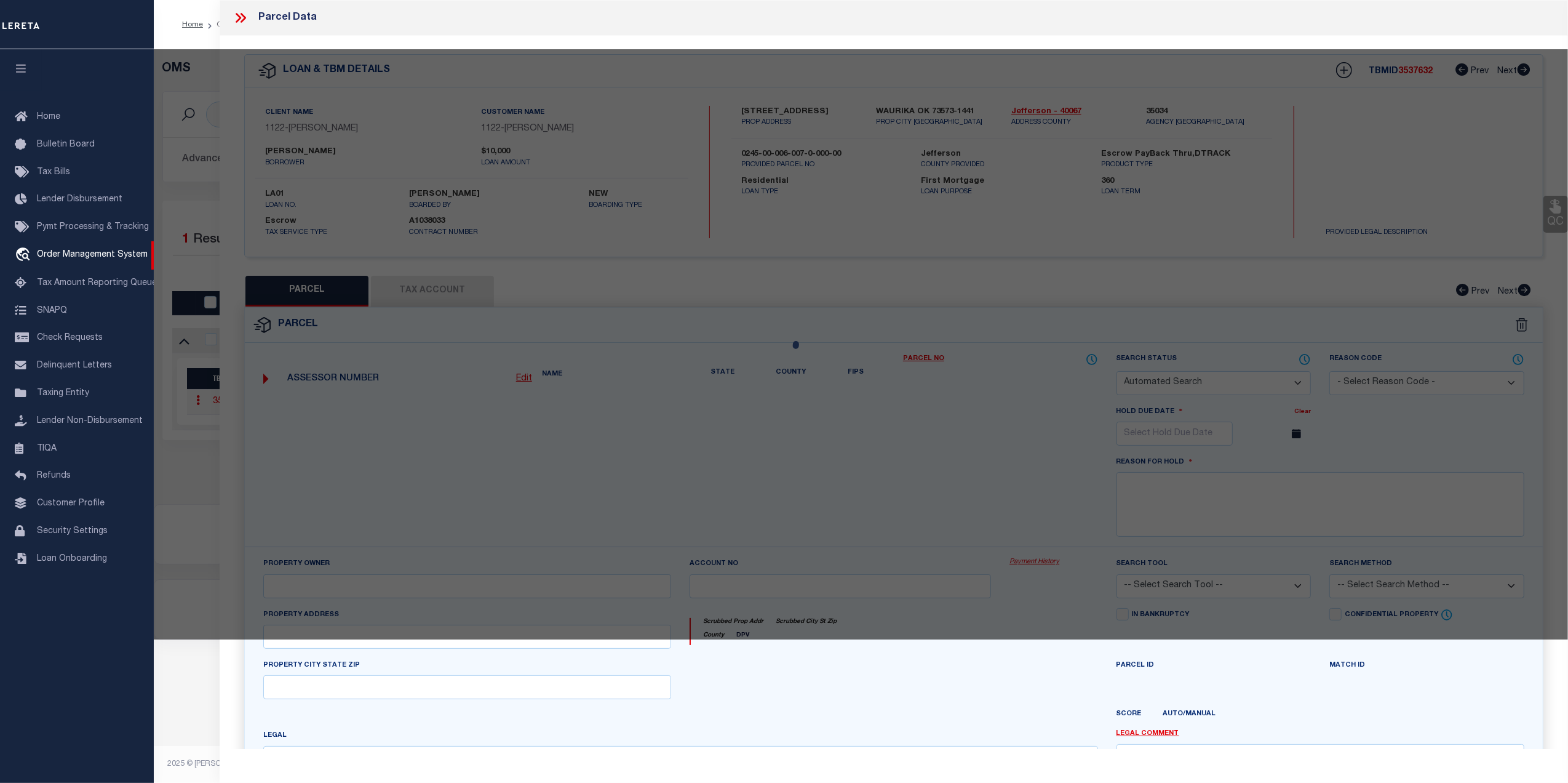
checkbox input "false"
type input "WAURIKA, OK 73573"
type textarea "LOT 7 BLK 6 STONE ADD WAURIKA (LOT SIZE .222 AC/ 9,670')"
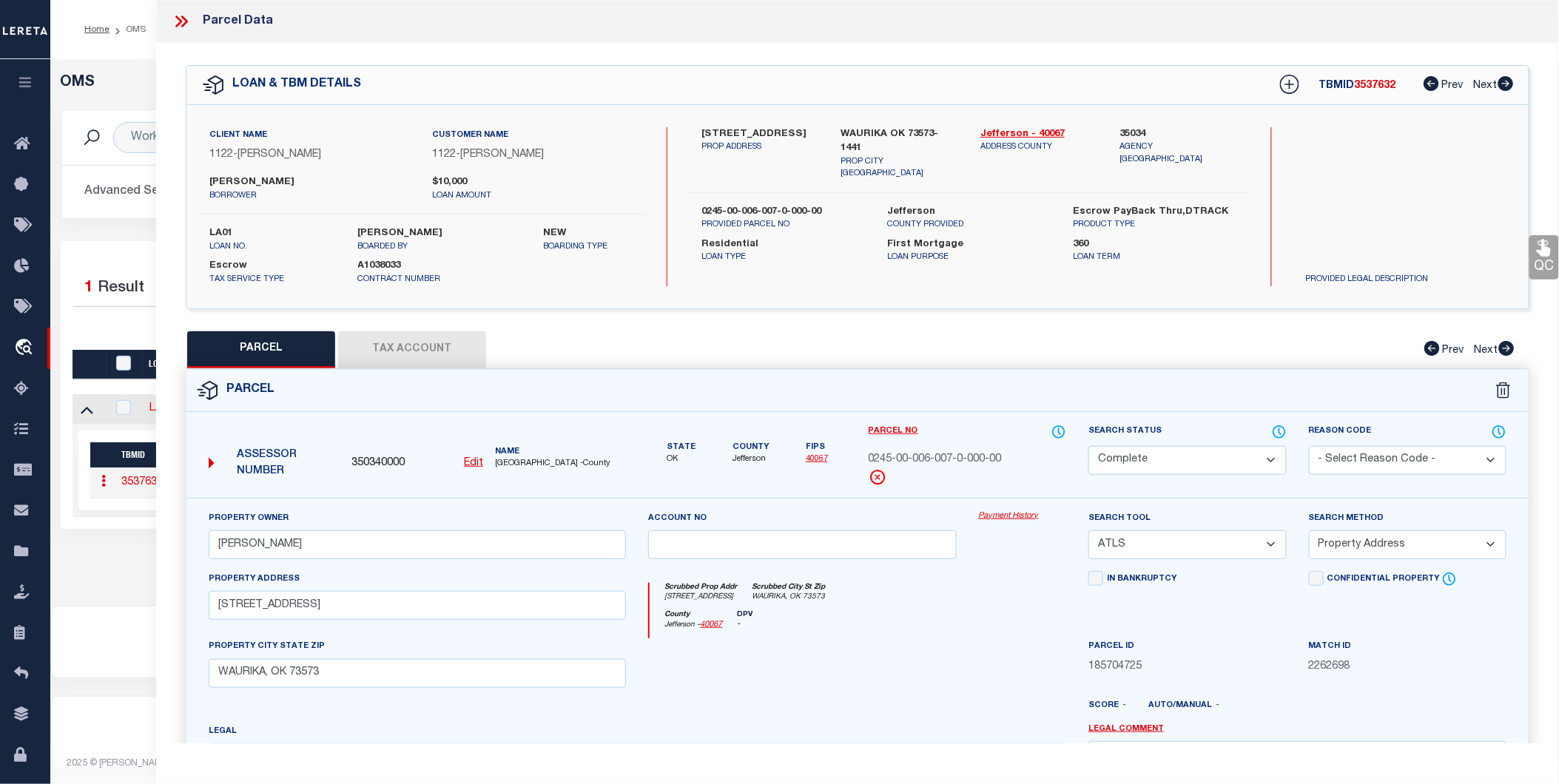
click at [361, 456] on span "350340000" at bounding box center [378, 464] width 54 height 16
copy span "350340000"
